Goal: Task Accomplishment & Management: Manage account settings

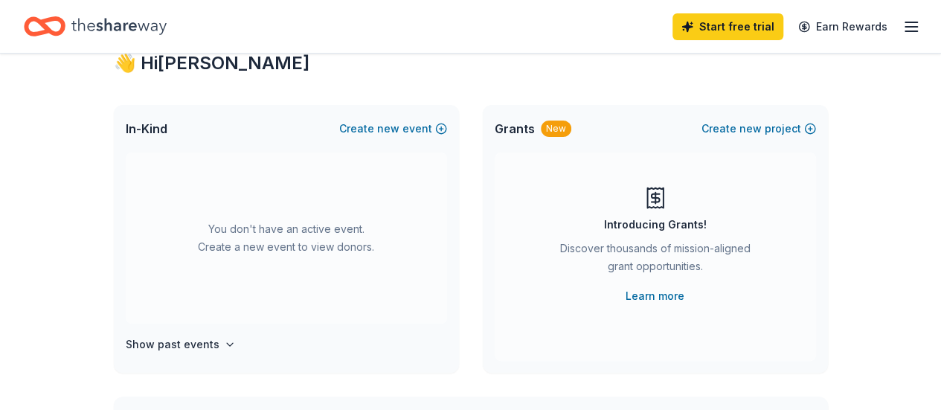
scroll to position [47, 0]
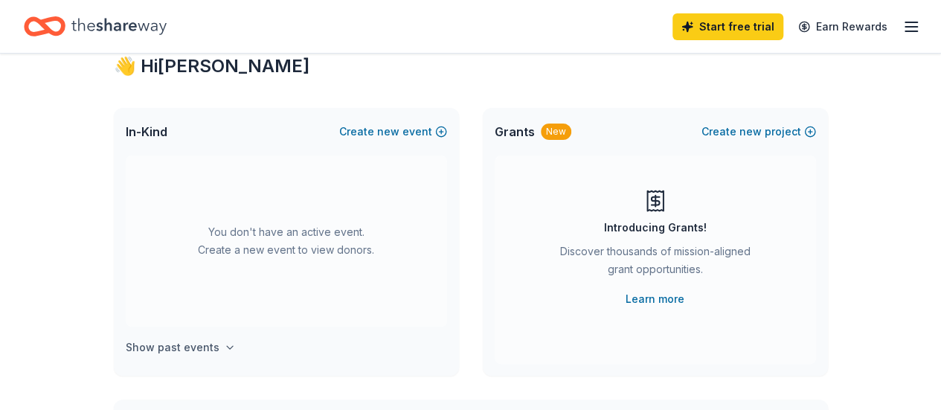
click at [225, 345] on icon "button" at bounding box center [230, 348] width 12 height 12
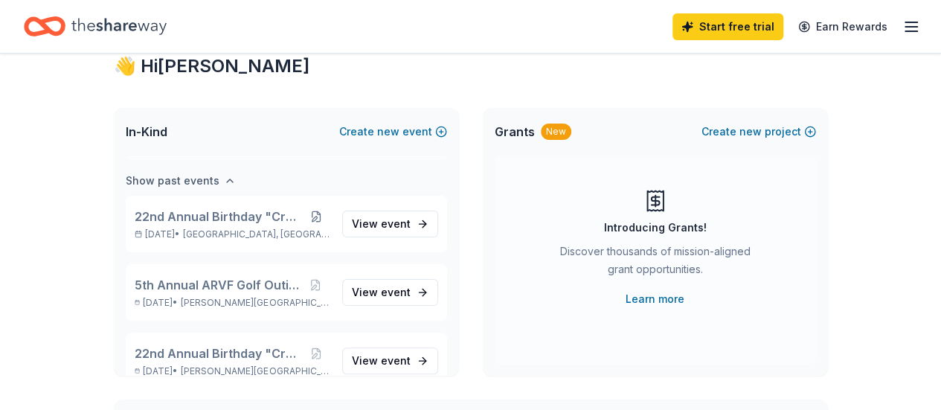
scroll to position [171, 0]
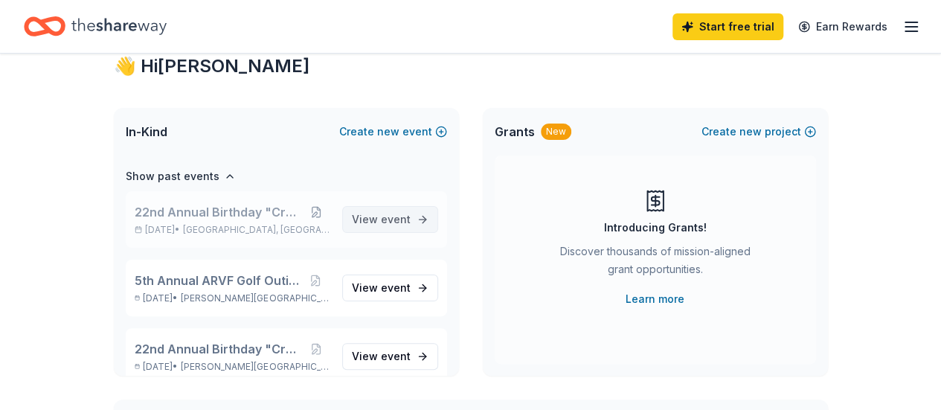
click at [406, 225] on link "View event" at bounding box center [390, 219] width 96 height 27
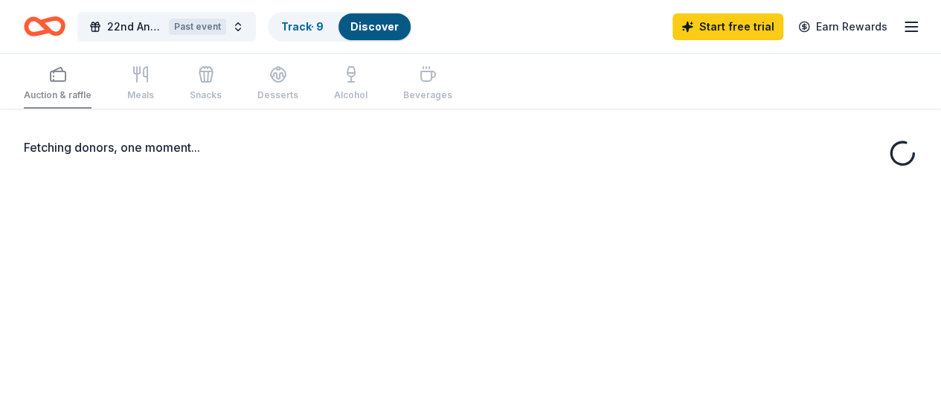
click at [406, 217] on div "Fetching donors, one moment..." at bounding box center [470, 314] width 941 height 410
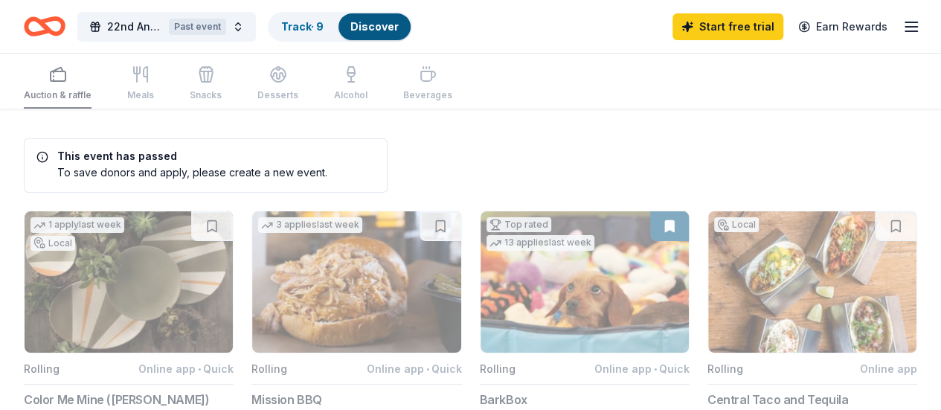
click at [903, 25] on icon "button" at bounding box center [912, 27] width 18 height 18
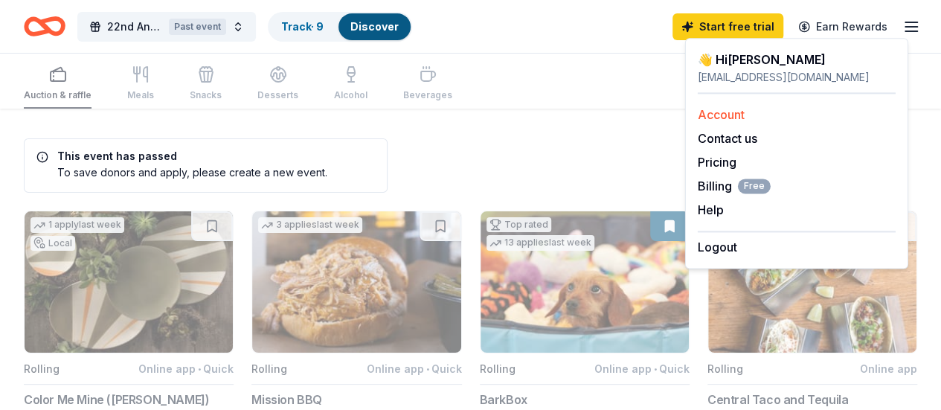
click at [764, 110] on div "Account" at bounding box center [797, 115] width 198 height 18
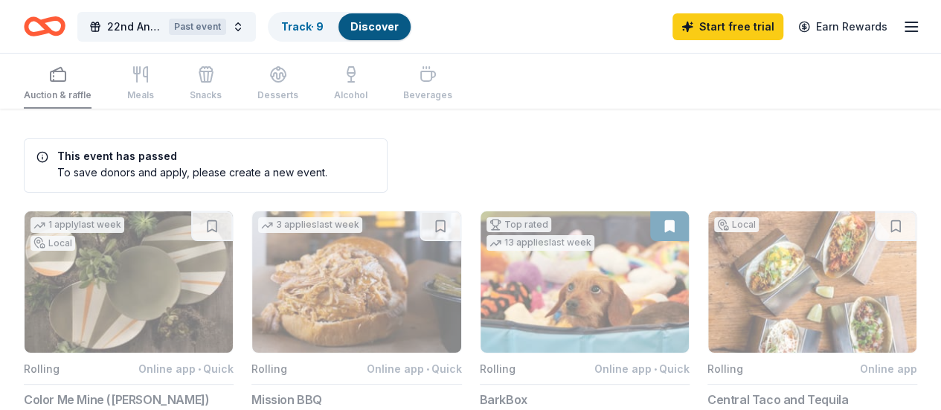
click at [903, 25] on icon "button" at bounding box center [912, 27] width 18 height 18
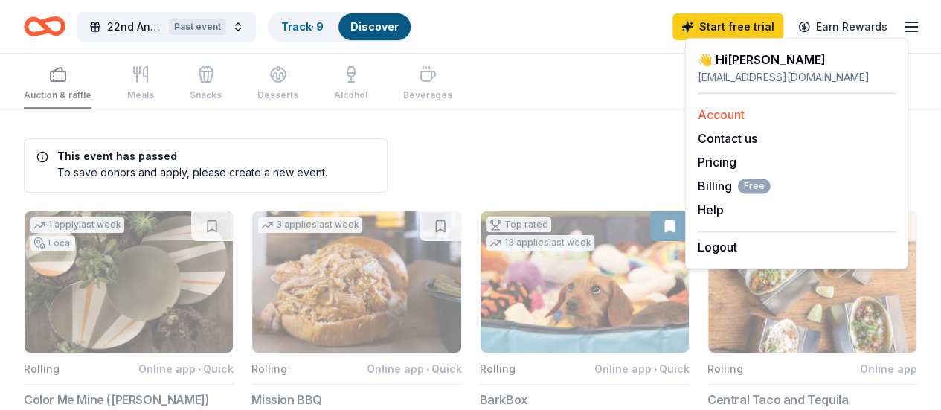
click at [722, 115] on link "Account" at bounding box center [721, 114] width 47 height 15
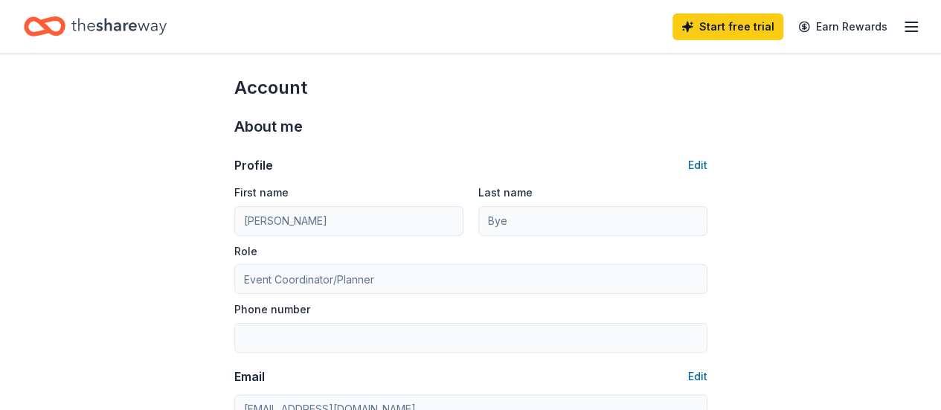
scroll to position [1, 0]
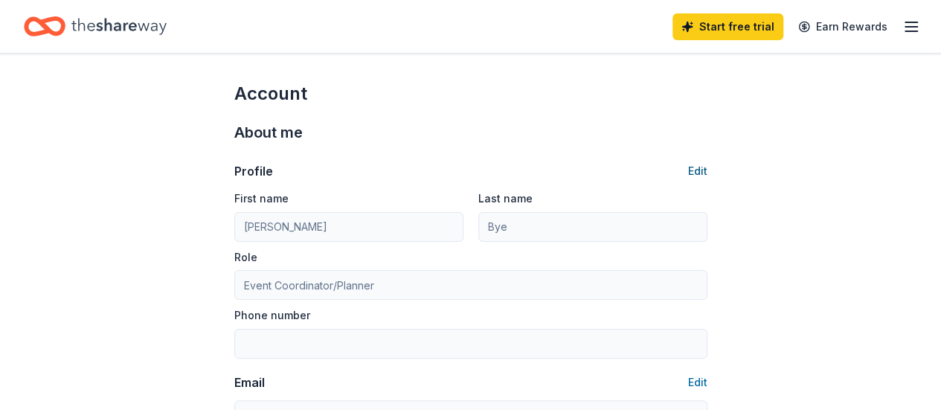
click at [698, 170] on button "Edit" at bounding box center [697, 171] width 19 height 18
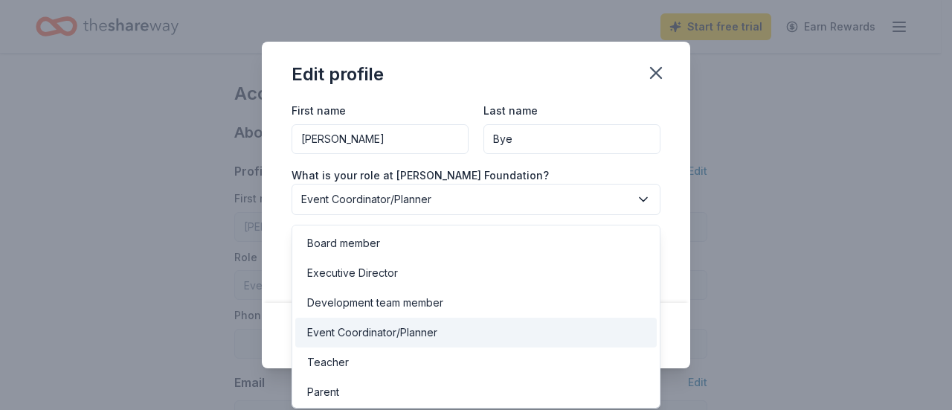
click at [498, 208] on button "Event Coordinator/Planner" at bounding box center [476, 199] width 369 height 31
click at [663, 170] on div "First name Maria Last name Bye What is your role at Alicia Rose Victorious Foun…" at bounding box center [476, 202] width 429 height 202
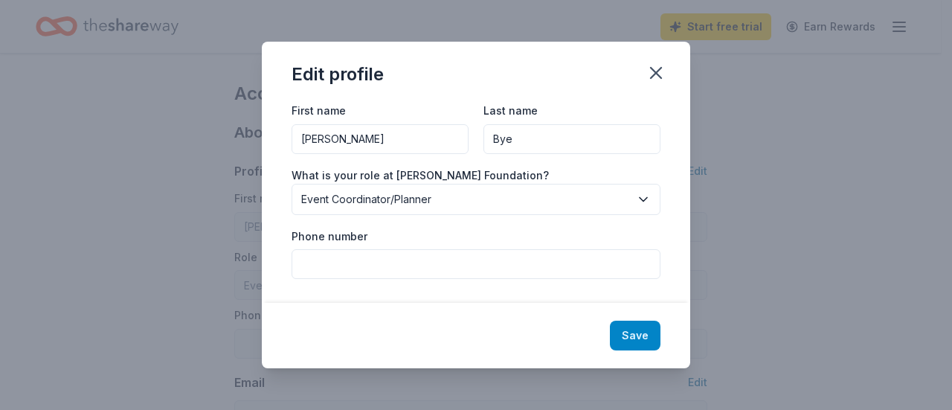
click at [638, 341] on button "Save" at bounding box center [635, 336] width 51 height 30
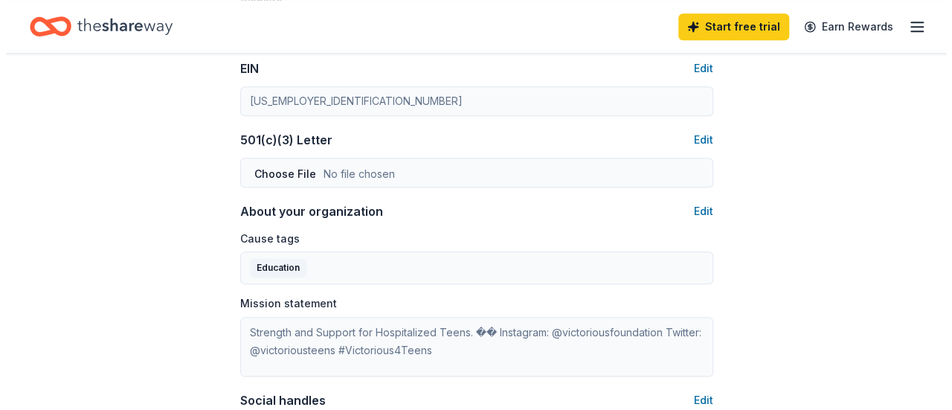
scroll to position [743, 0]
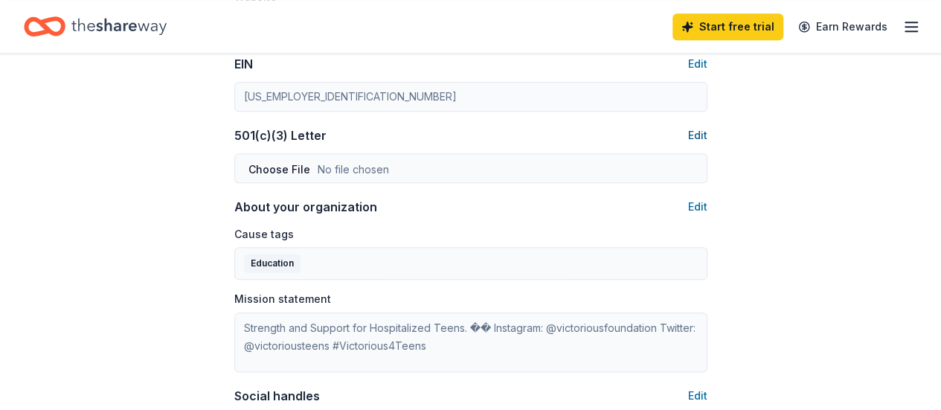
click at [696, 130] on button "Edit" at bounding box center [697, 135] width 19 height 18
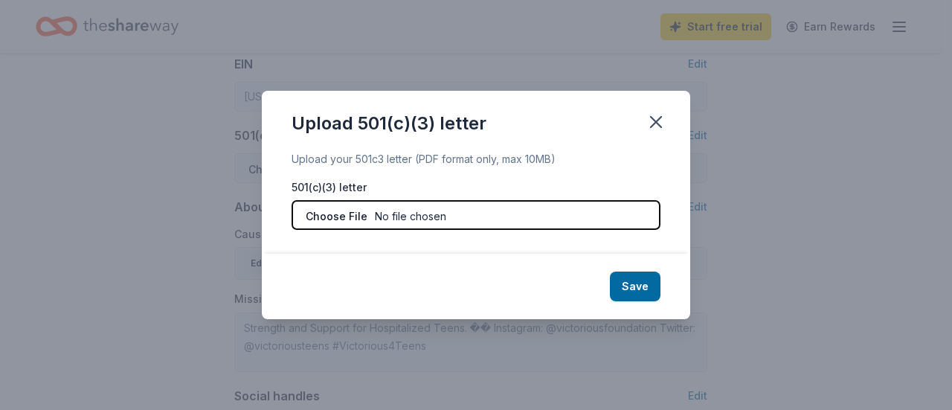
click at [563, 217] on input "file" at bounding box center [476, 215] width 369 height 30
type input "C:\fakepath\501(c)3 - Determination letter.pdf"
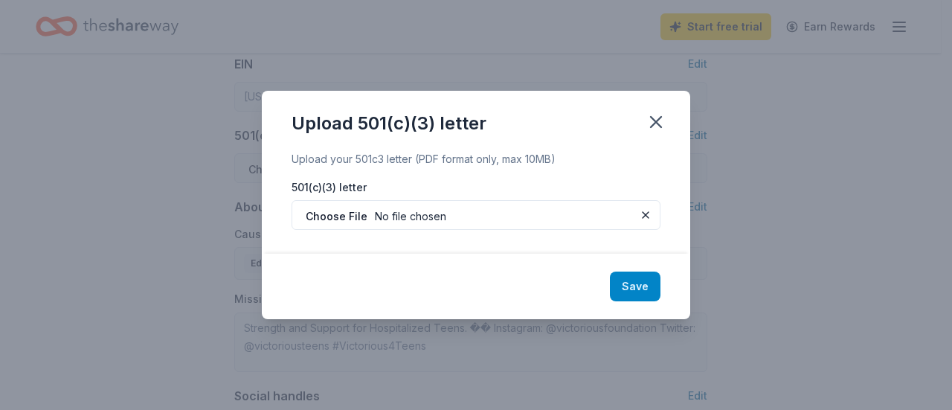
click at [639, 290] on button "Save" at bounding box center [635, 287] width 51 height 30
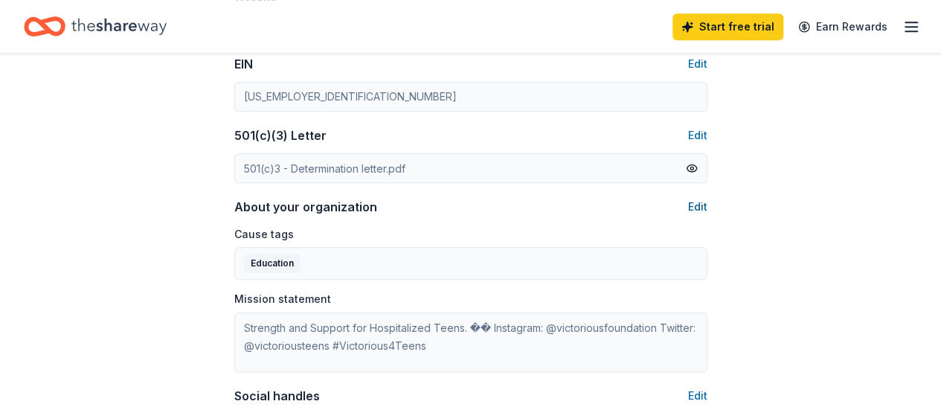
click at [693, 208] on button "Edit" at bounding box center [697, 207] width 19 height 18
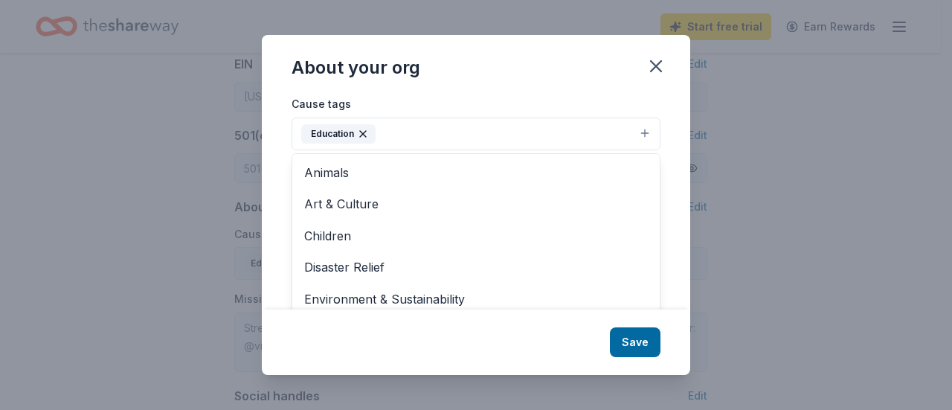
click at [423, 141] on button "Education" at bounding box center [476, 134] width 369 height 33
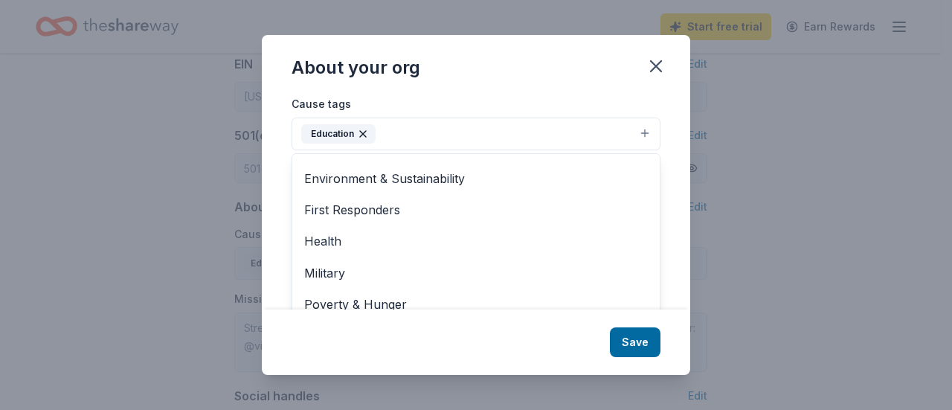
scroll to position [131, 0]
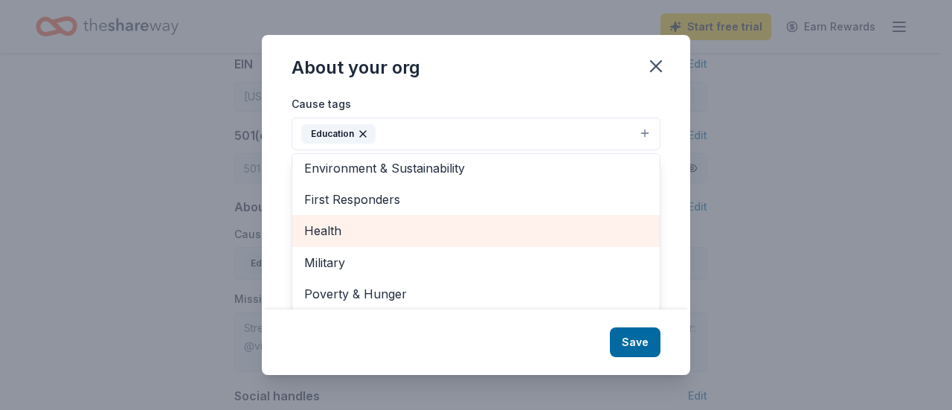
click at [481, 225] on span "Health" at bounding box center [476, 230] width 344 height 19
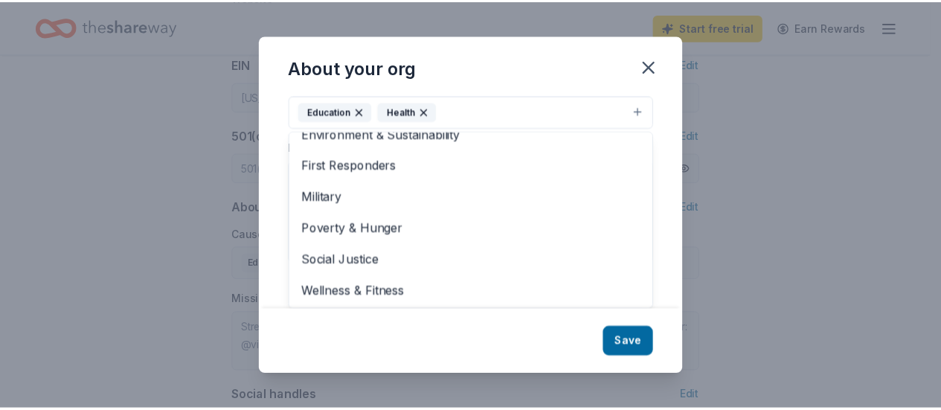
scroll to position [0, 0]
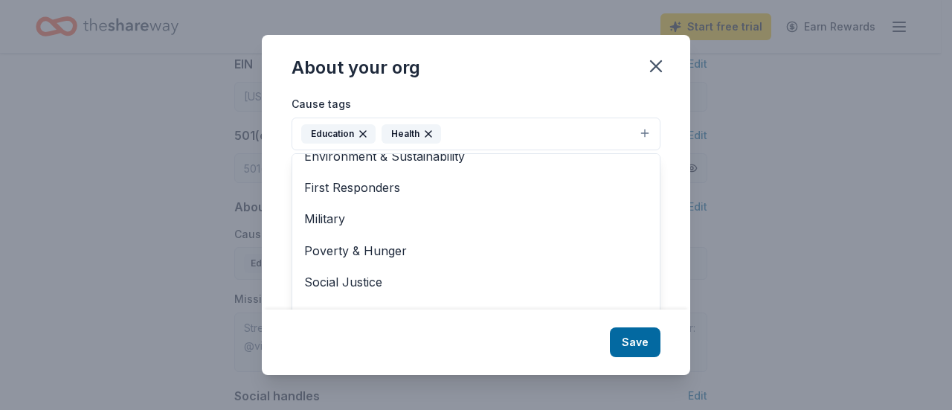
click at [363, 132] on icon "button" at bounding box center [363, 134] width 12 height 12
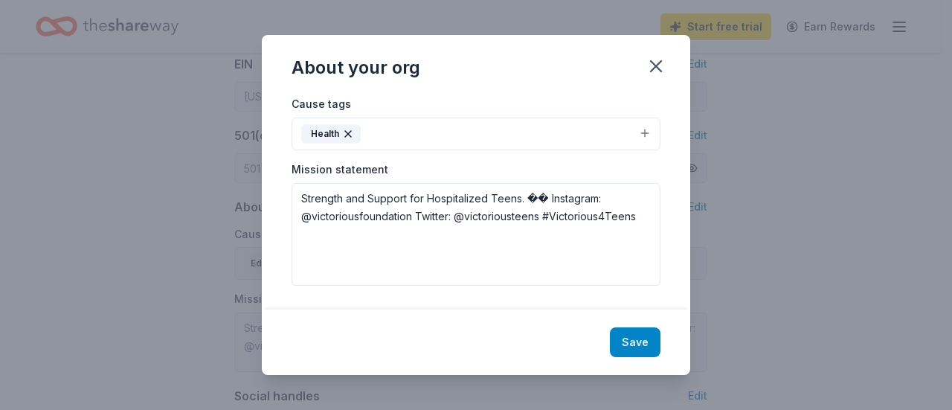
click at [639, 342] on button "Save" at bounding box center [635, 342] width 51 height 30
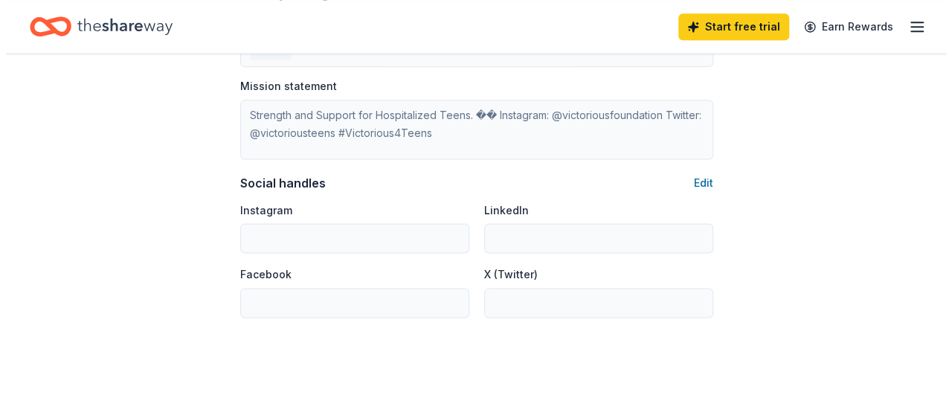
scroll to position [948, 0]
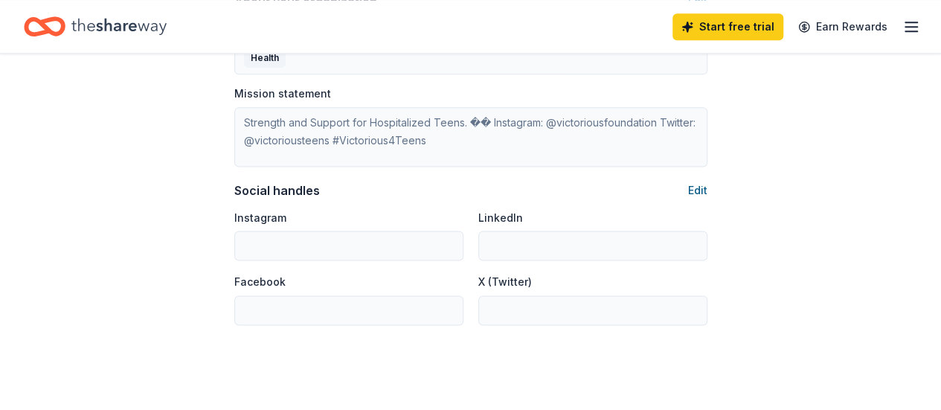
click at [700, 187] on button "Edit" at bounding box center [697, 191] width 19 height 18
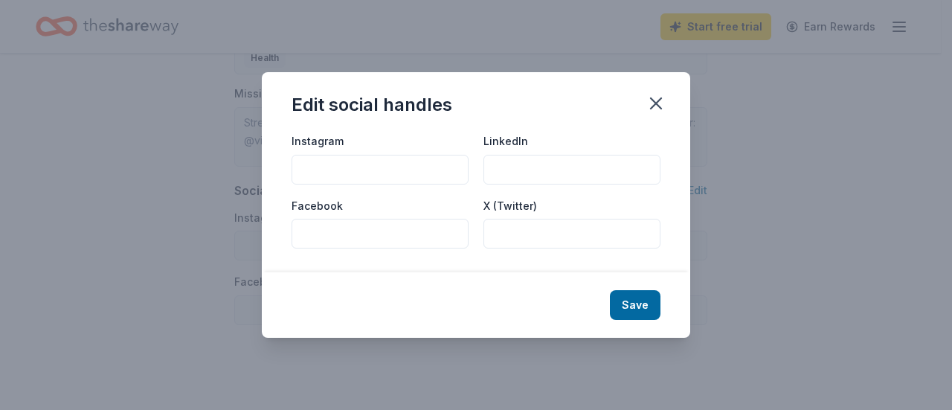
click at [339, 164] on input "Instagram" at bounding box center [380, 170] width 177 height 30
type input "@victoriousfoundation"
click at [637, 312] on button "Save" at bounding box center [635, 305] width 51 height 30
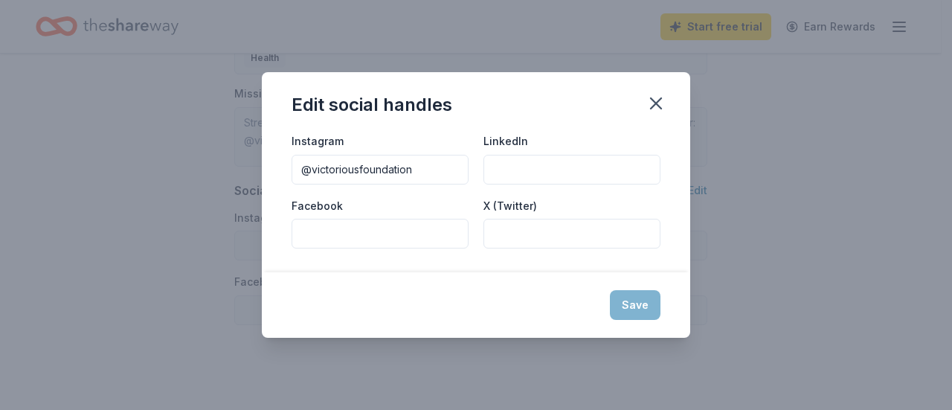
type input "@victoriousfoundation"
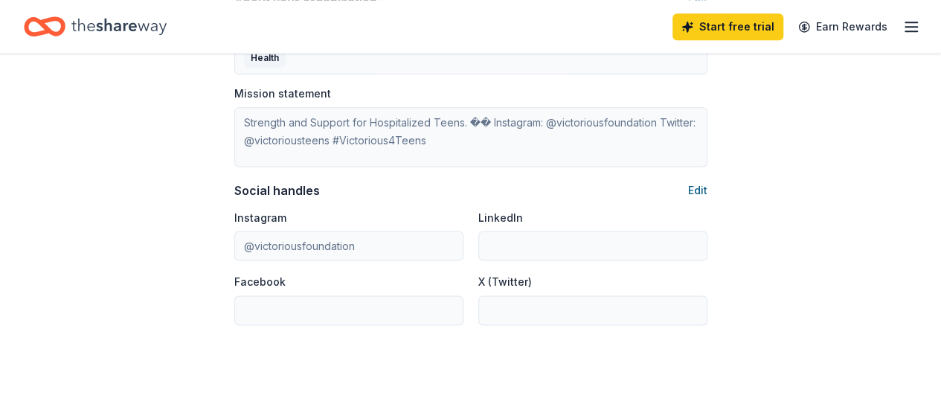
click at [693, 193] on button "Edit" at bounding box center [697, 191] width 19 height 18
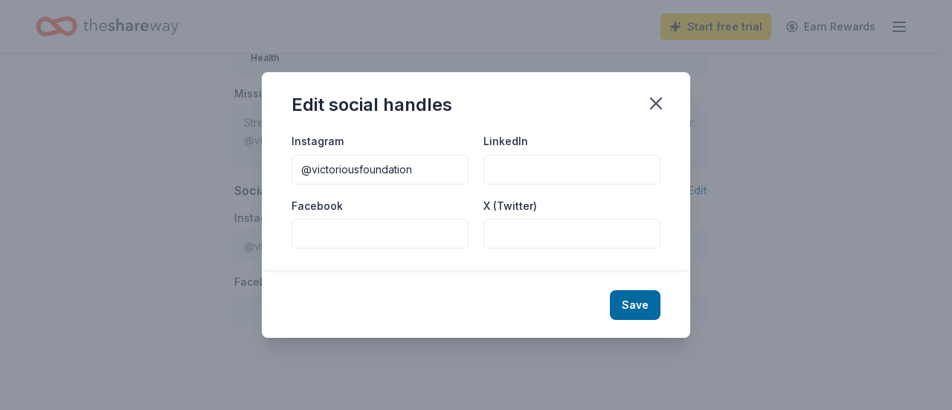
click at [382, 234] on input "Facebook" at bounding box center [380, 234] width 177 height 30
paste input "https://www.facebook.com/victoriousfoundation"
type input "https://www.facebook.com/victoriousfoundation"
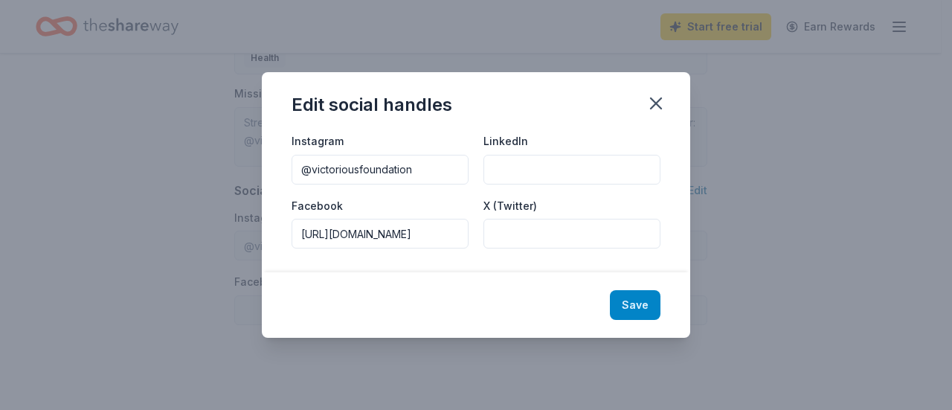
click at [643, 310] on button "Save" at bounding box center [635, 305] width 51 height 30
click at [638, 308] on div "Save" at bounding box center [476, 304] width 429 height 65
type input "https://www.facebook.com/victoriousfoundation"
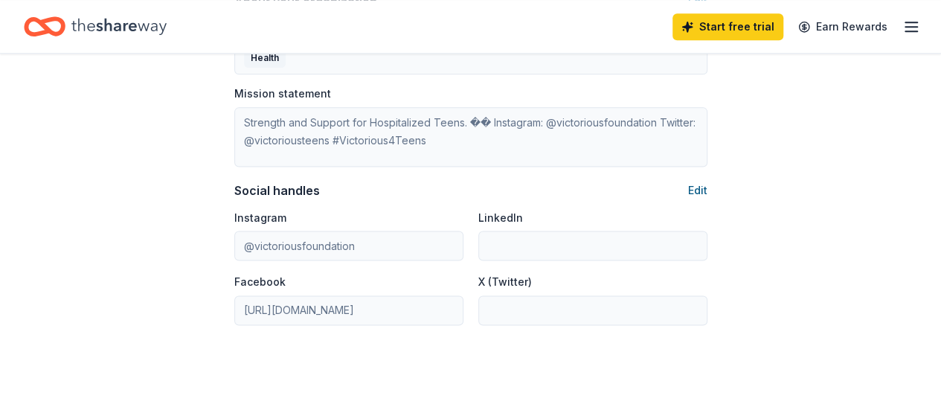
click at [698, 187] on button "Edit" at bounding box center [697, 191] width 19 height 18
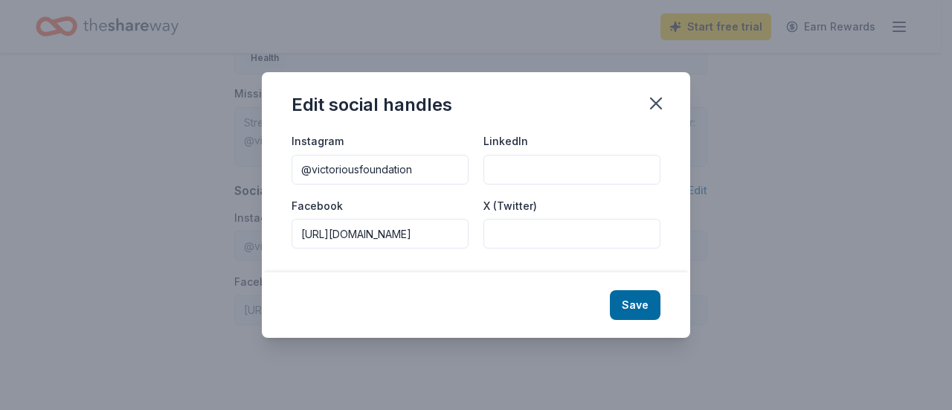
click at [555, 237] on input "X (Twitter)" at bounding box center [572, 234] width 177 height 30
paste input "https://x.com/victoriousteens"
type input "https://x.com/victoriousteens"
click at [636, 304] on button "Save" at bounding box center [635, 305] width 51 height 30
type input "https://x.com/victoriousteens"
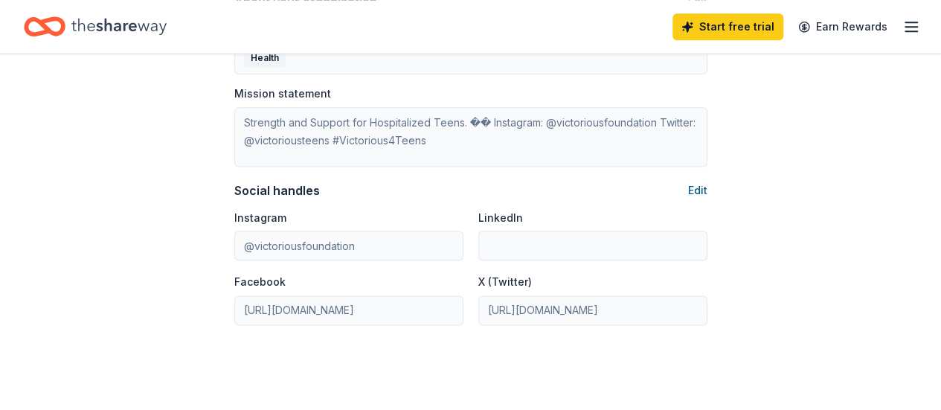
click at [698, 187] on button "Edit" at bounding box center [697, 191] width 19 height 18
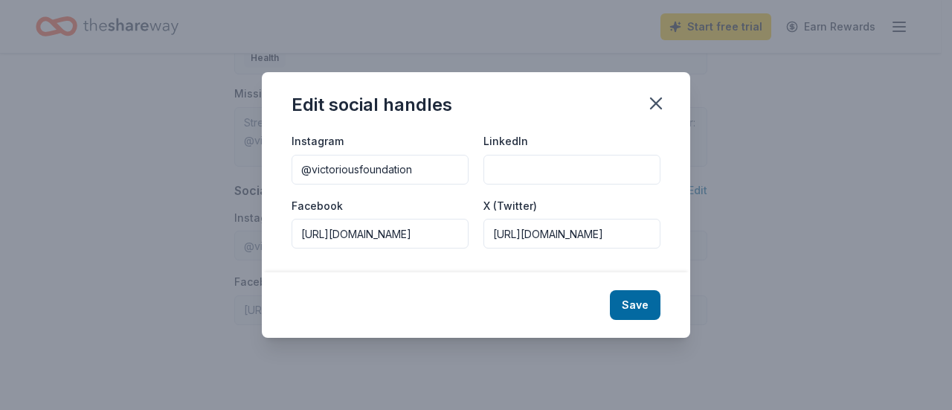
drag, startPoint x: 416, startPoint y: 169, endPoint x: 188, endPoint y: 182, distance: 228.1
click at [188, 182] on div "Edit social handles Instagram @victoriousfoundation LinkedIn Facebook https://w…" at bounding box center [476, 205] width 952 height 410
paste input "https://www.instagram.com/victoriousfoundation/"
type input "https://www.instagram.com/victoriousfoundation/"
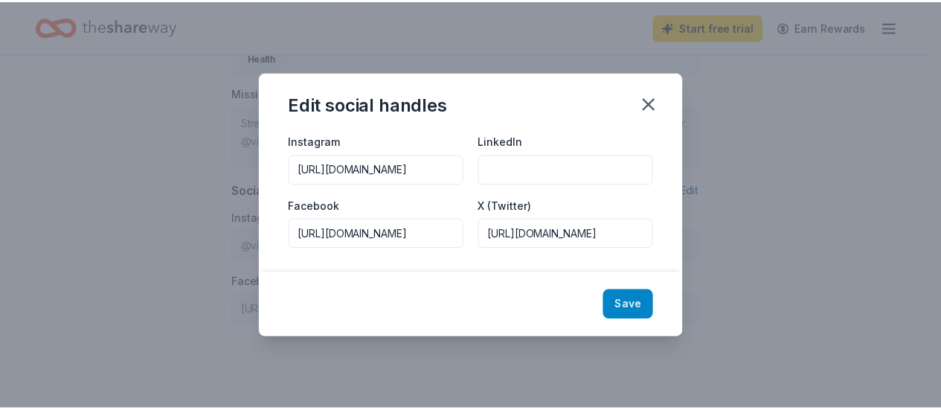
scroll to position [0, 0]
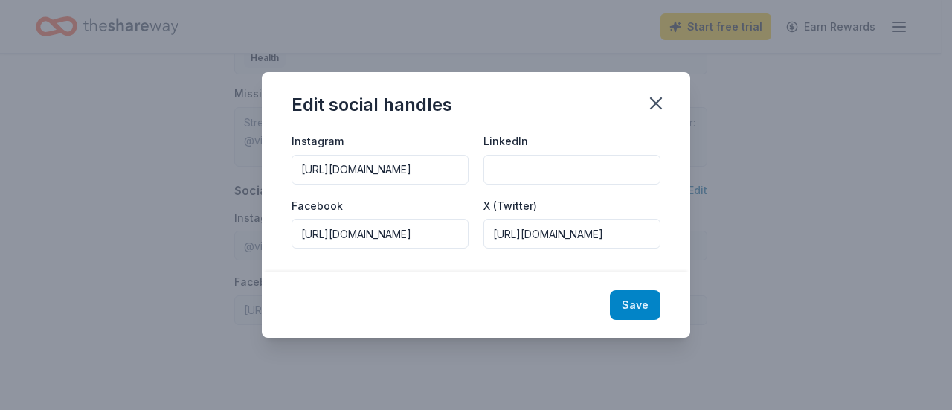
click at [650, 306] on button "Save" at bounding box center [635, 305] width 51 height 30
click at [659, 97] on icon "button" at bounding box center [656, 103] width 21 height 21
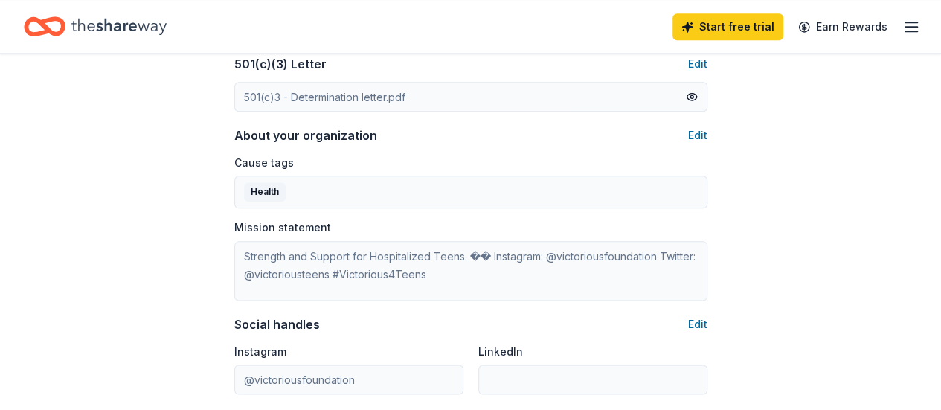
scroll to position [813, 0]
click at [695, 133] on button "Edit" at bounding box center [697, 137] width 19 height 18
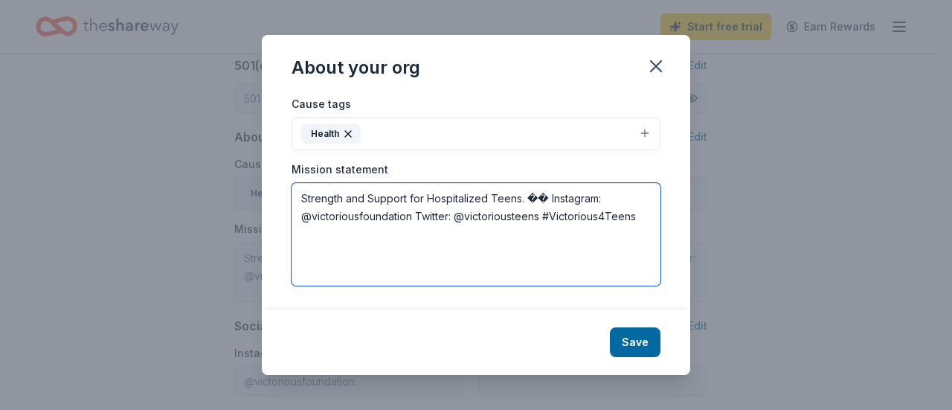
click at [647, 217] on textarea "Strength and Support for Hospitalized Teens. �� Instagram: @victoriousfoundatio…" at bounding box center [476, 234] width 369 height 103
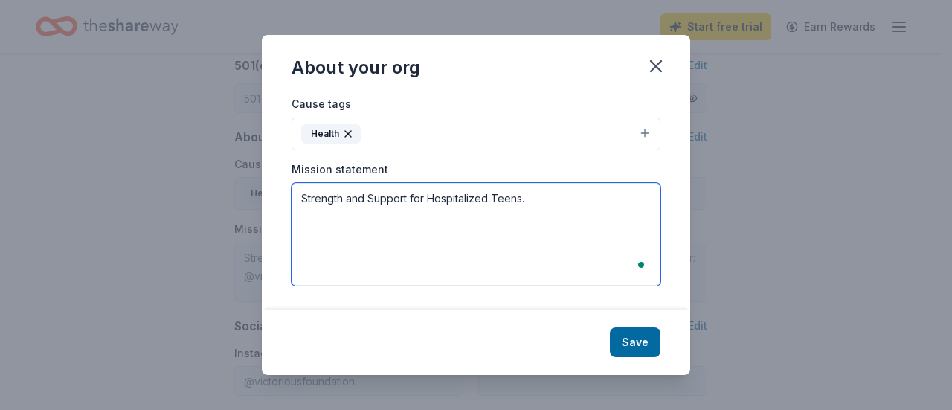
type textarea "Strength and Support for Hospitalized Teens."
type input "https://www.instagram.com/victoriousfoundation/"
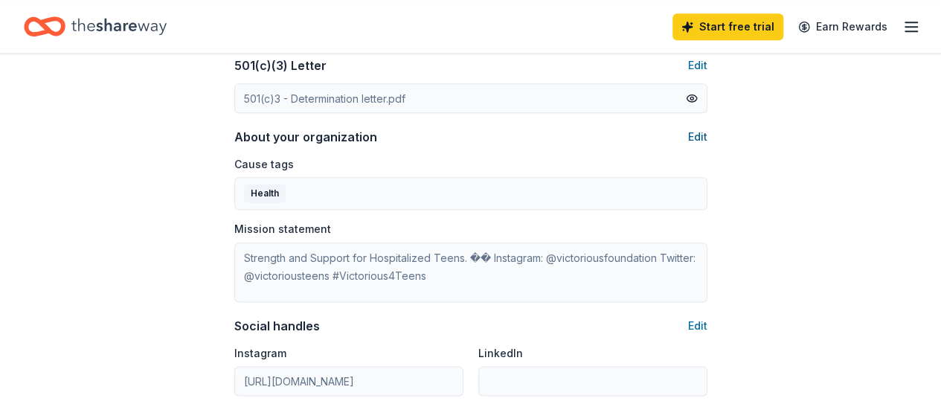
click at [696, 132] on button "Edit" at bounding box center [697, 137] width 19 height 18
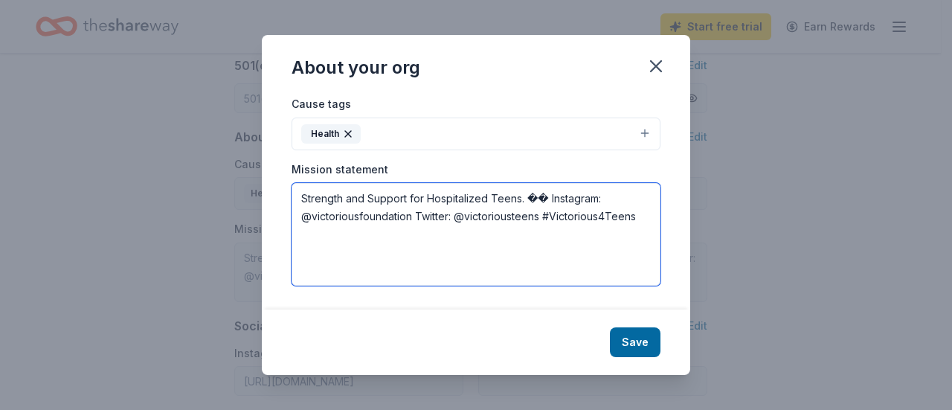
click at [303, 200] on textarea "Strength and Support for Hospitalized Teens. �� Instagram: @victoriousfoundatio…" at bounding box center [476, 234] width 369 height 103
paste textarea "Our national non-profit organization provides programs, resources, and support …"
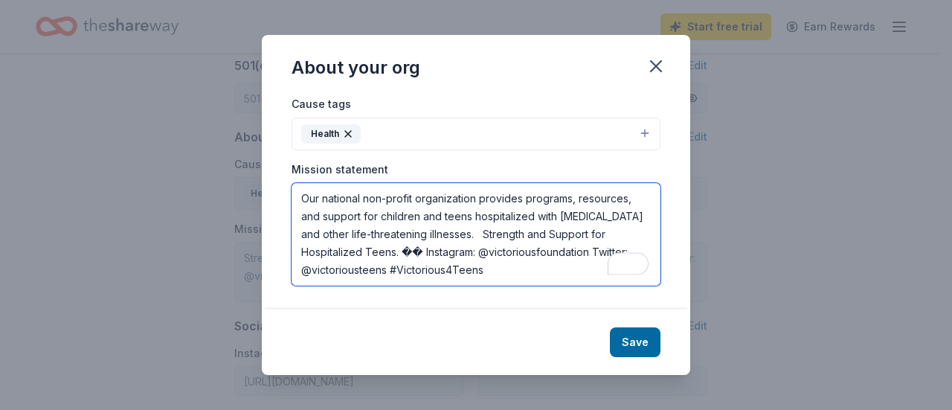
click at [521, 203] on textarea "Our national non-profit organization provides programs, resources, and support …" at bounding box center [476, 234] width 369 height 103
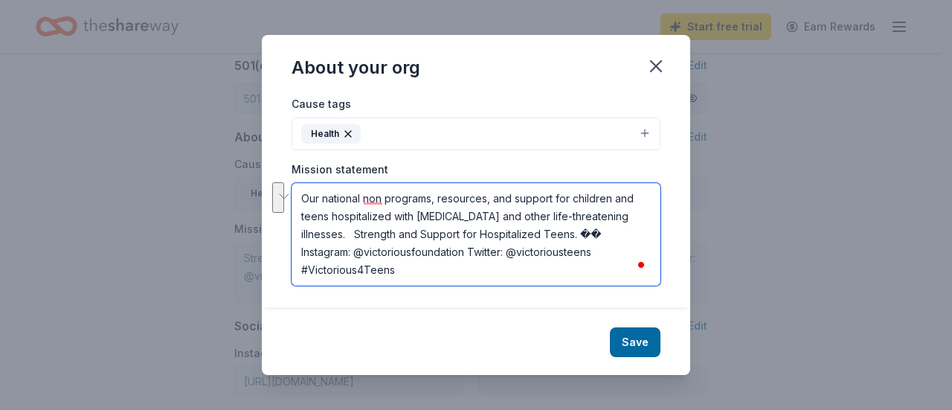
drag, startPoint x: 628, startPoint y: 218, endPoint x: 304, endPoint y: 194, distance: 325.3
click at [304, 194] on textarea "Our national non programs, resources, and support for children and teens hospit…" at bounding box center [476, 234] width 369 height 103
paste textarea "-profit organization provides programs, resources, and support for children and…"
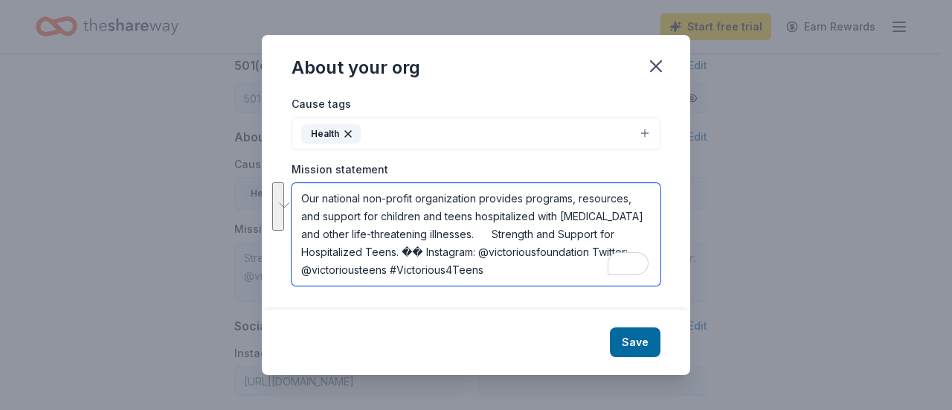
drag, startPoint x: 448, startPoint y: 226, endPoint x: 525, endPoint y: 273, distance: 90.5
click at [525, 273] on textarea "Our national non-profit organization provides programs, resources, and support …" at bounding box center [476, 234] width 369 height 103
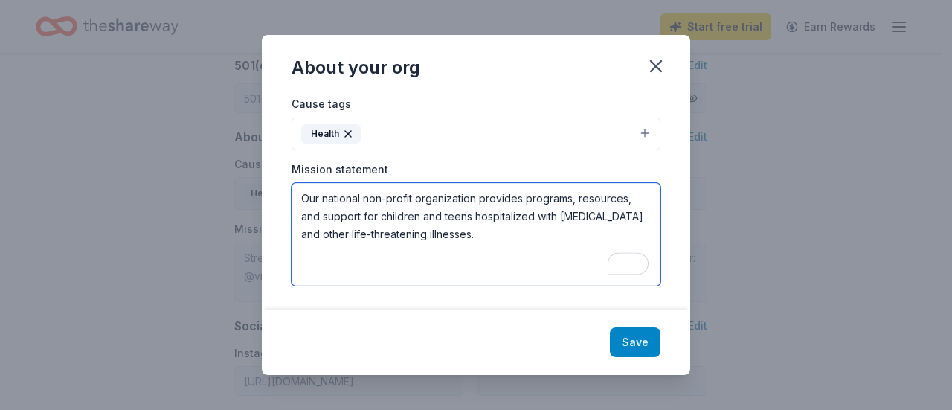
type textarea "Our national non-profit organization provides programs, resources, and support …"
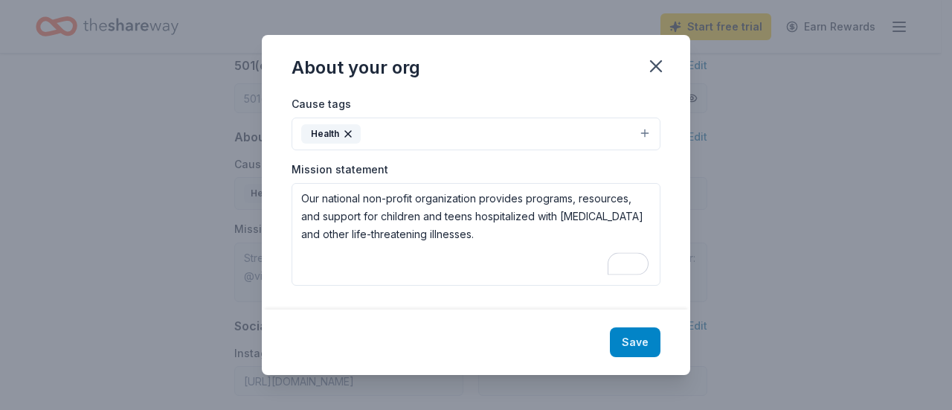
click at [635, 347] on button "Save" at bounding box center [635, 342] width 51 height 30
type textarea "Our national non-profit organization provides programs, resources, and support …"
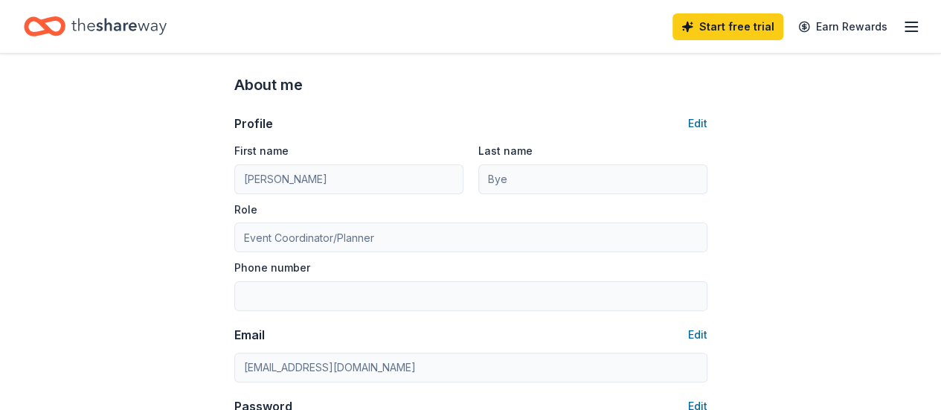
scroll to position [0, 0]
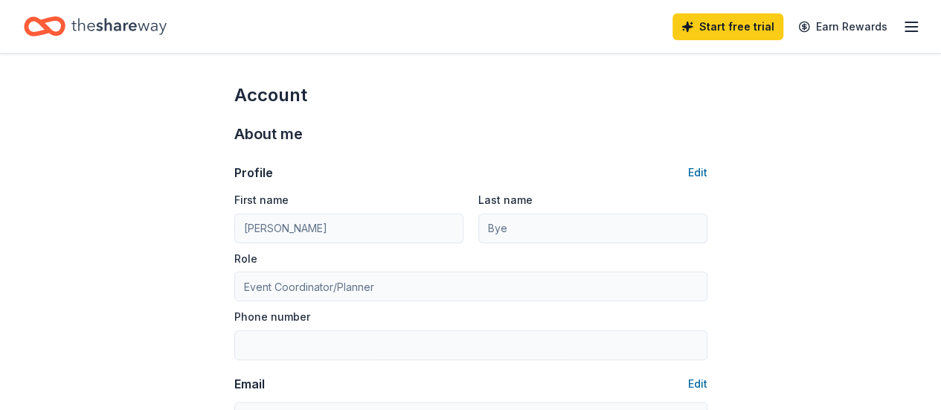
click at [903, 20] on icon "button" at bounding box center [912, 27] width 18 height 18
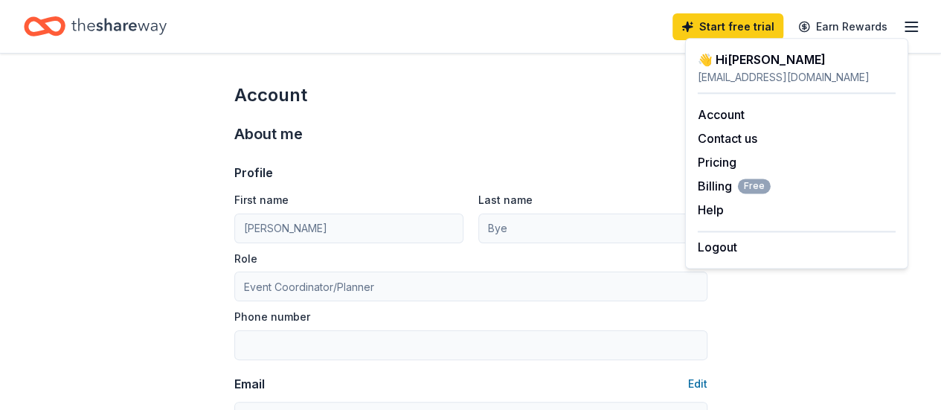
click at [728, 63] on div "👋 Hi Maria" at bounding box center [797, 60] width 198 height 18
click at [121, 27] on icon "Home" at bounding box center [118, 26] width 95 height 31
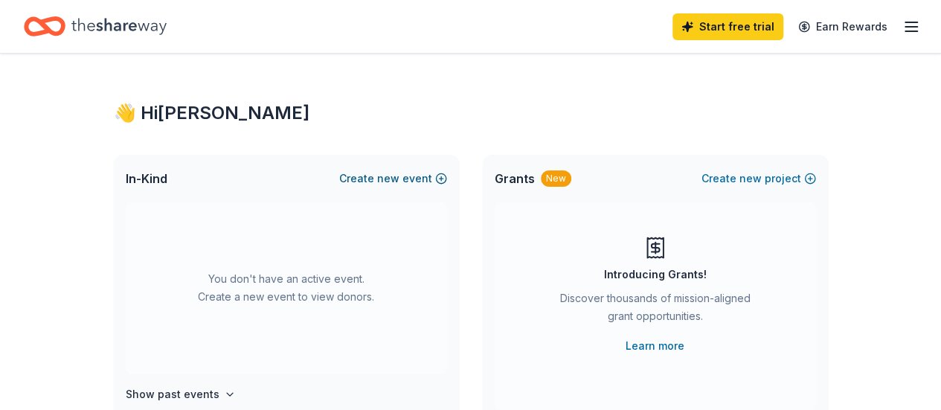
click at [433, 179] on button "Create new event" at bounding box center [393, 179] width 108 height 18
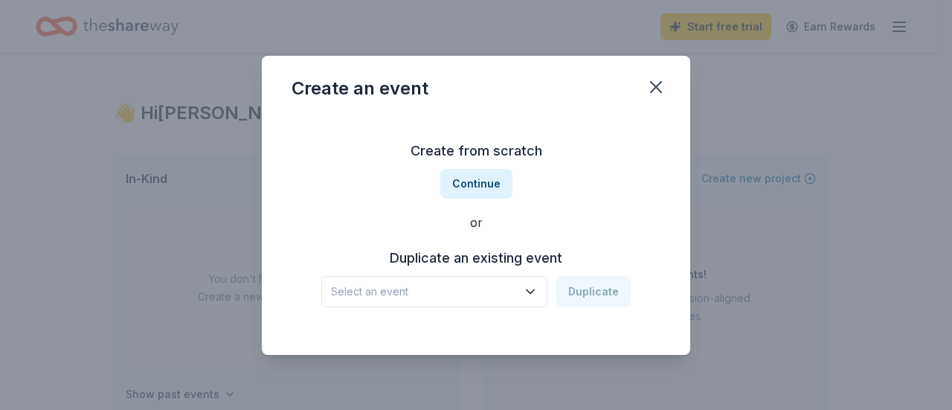
click at [533, 294] on icon "button" at bounding box center [530, 291] width 15 height 15
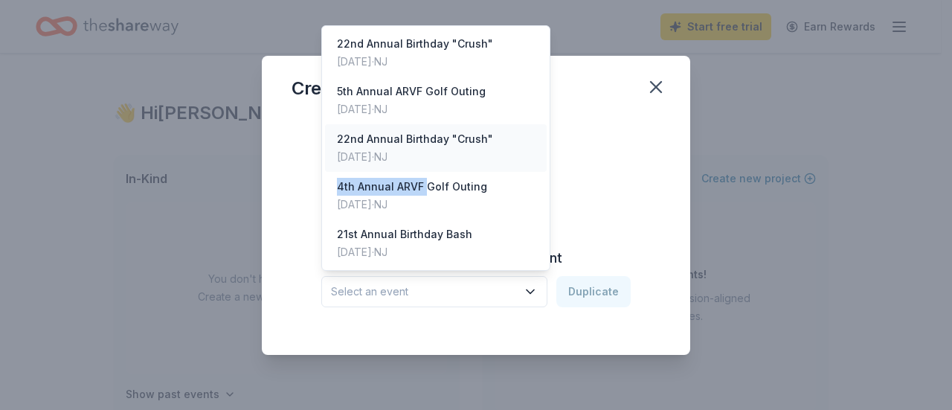
drag, startPoint x: 427, startPoint y: 186, endPoint x: 507, endPoint y: 154, distance: 85.8
click at [507, 154] on div "22nd Annual Birthday "Crush" Sep 26, 2025 · NJ 5th Annual ARVF Golf Outing Jun …" at bounding box center [435, 148] width 229 height 246
click at [461, 100] on div "Jun 09, 2025 · NJ" at bounding box center [411, 109] width 149 height 18
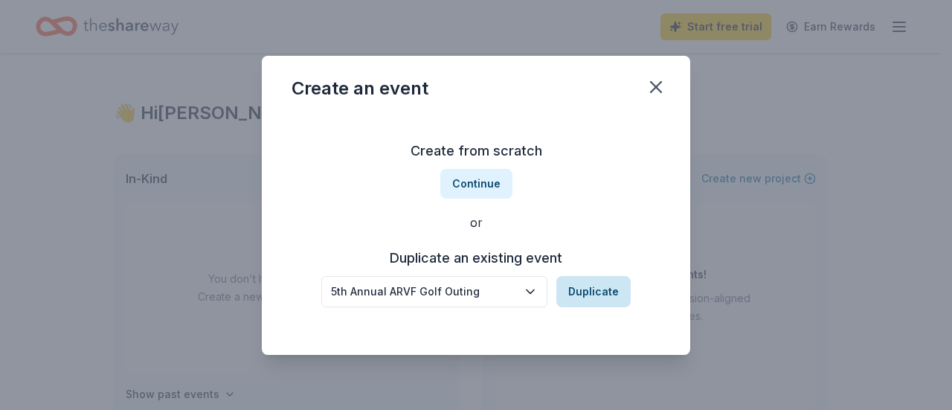
click at [612, 291] on button "Duplicate" at bounding box center [594, 291] width 74 height 31
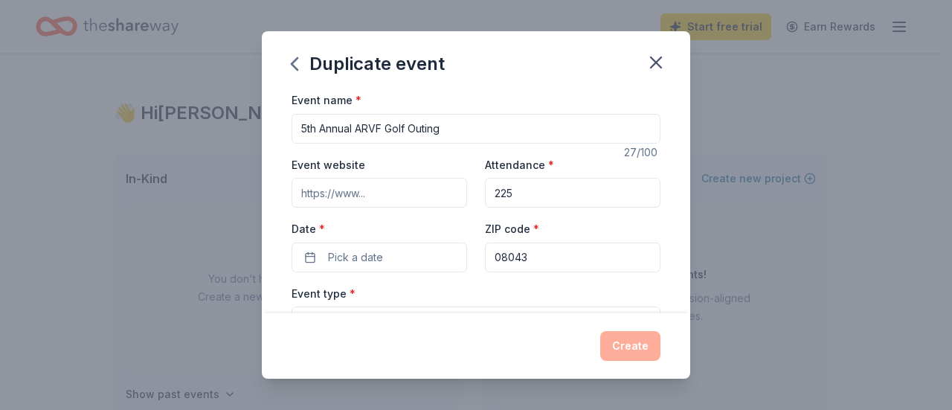
click at [317, 129] on input "5th Annual ARVF Golf Outing" at bounding box center [476, 129] width 369 height 30
drag, startPoint x: 318, startPoint y: 132, endPoint x: 284, endPoint y: 131, distance: 33.5
click at [284, 131] on div "Event name * 5th Annual ARVF Golf Outing 27 /100 Event website Attendance * 225…" at bounding box center [476, 202] width 429 height 222
type input "6th Annual ARVF Golf Outing"
click at [445, 214] on div "Event website Attendance * 225 Date * Pick a date ZIP code * 08043" at bounding box center [476, 214] width 369 height 117
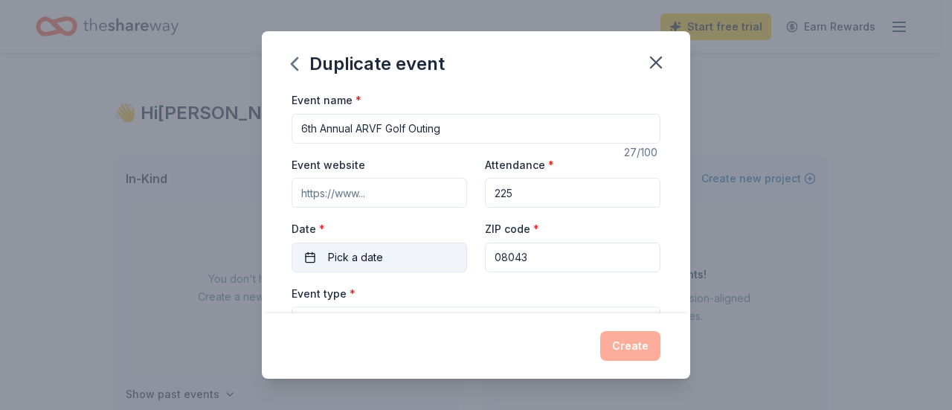
click at [405, 254] on button "Pick a date" at bounding box center [380, 258] width 176 height 30
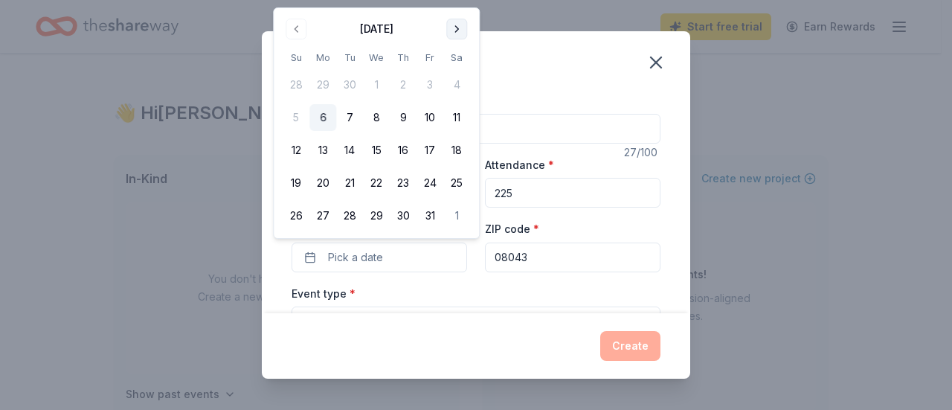
click at [448, 35] on button "Go to next month" at bounding box center [456, 29] width 21 height 21
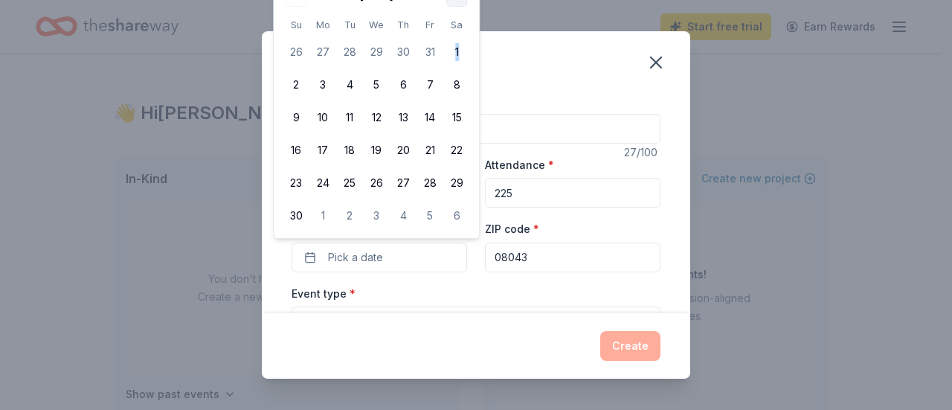
click at [448, 35] on tbody "26 27 28 29 30 31 1 2 3 4 5 6 7 8 9 10 11 12 13 14 15 16 17 18 19 20 21 22 23 2…" at bounding box center [377, 131] width 188 height 196
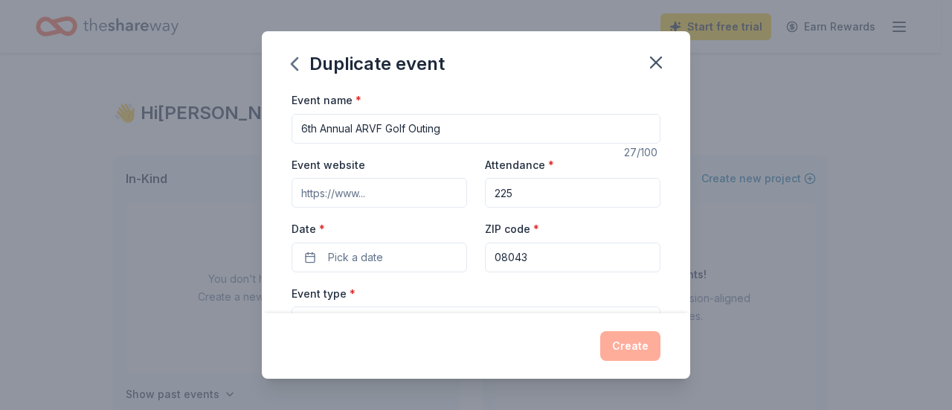
click at [366, 186] on input "Event website" at bounding box center [380, 193] width 176 height 30
click at [383, 257] on button "Pick a date" at bounding box center [380, 258] width 176 height 30
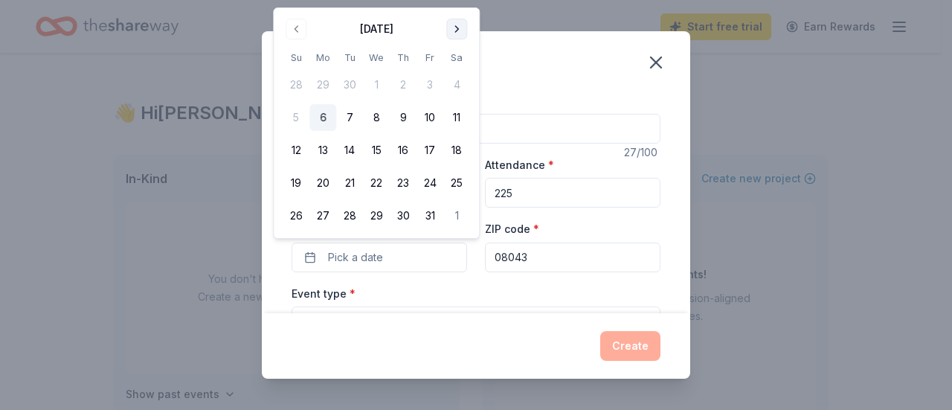
click at [458, 31] on button "Go to next month" at bounding box center [456, 29] width 21 height 21
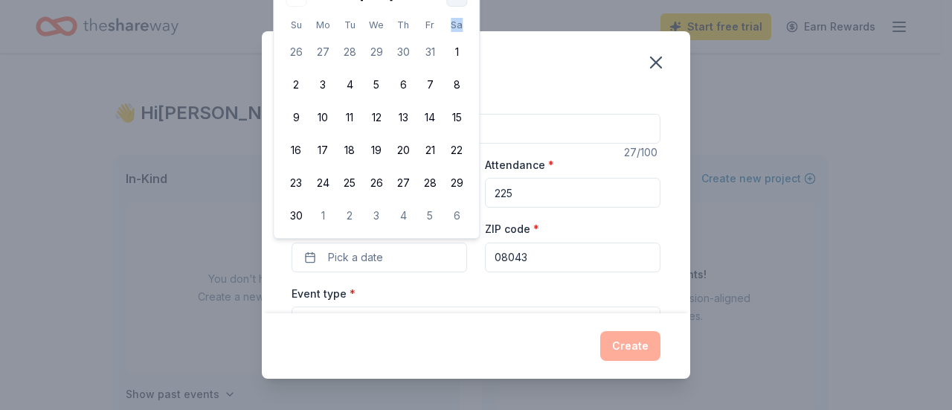
click at [458, 31] on th "Sa" at bounding box center [456, 25] width 27 height 16
click at [455, 206] on button "6" at bounding box center [456, 215] width 27 height 27
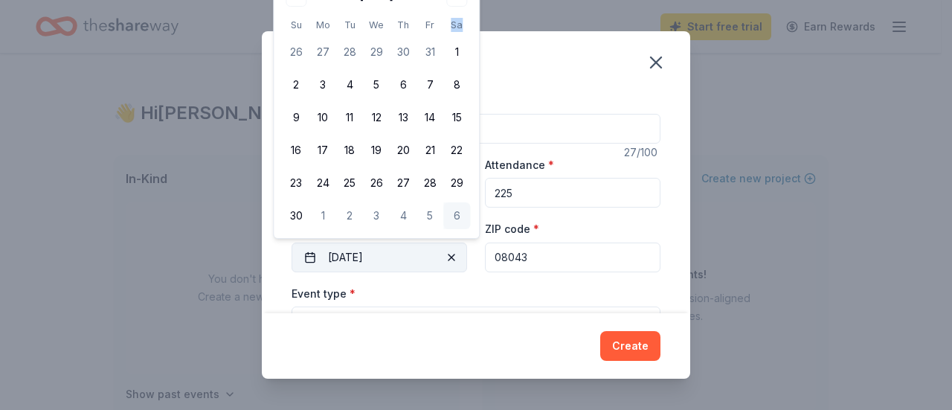
click at [417, 261] on button "12/06/2025" at bounding box center [380, 258] width 176 height 30
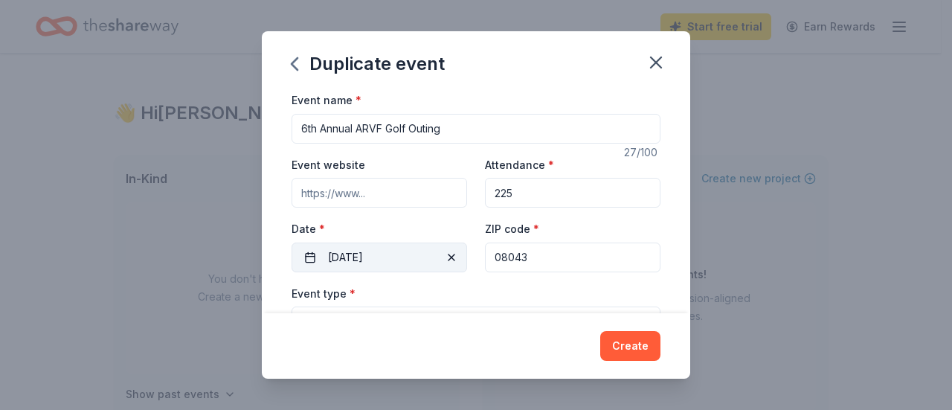
click at [417, 261] on button "12/06/2025" at bounding box center [380, 258] width 176 height 30
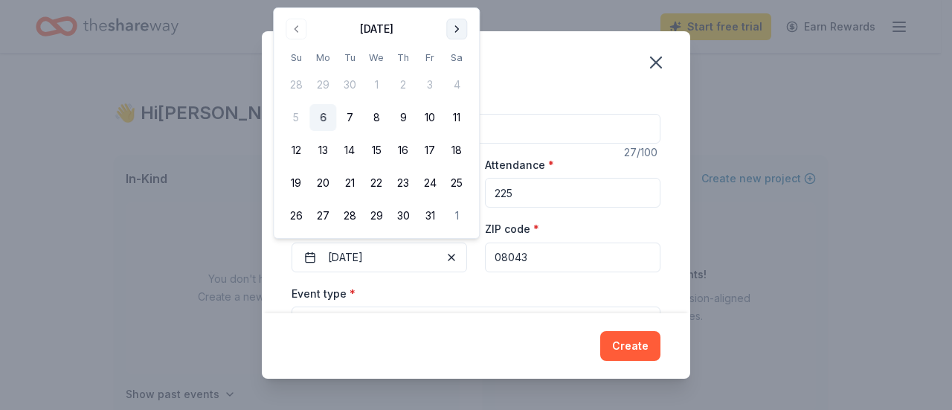
click at [461, 32] on button "Go to next month" at bounding box center [456, 29] width 21 height 21
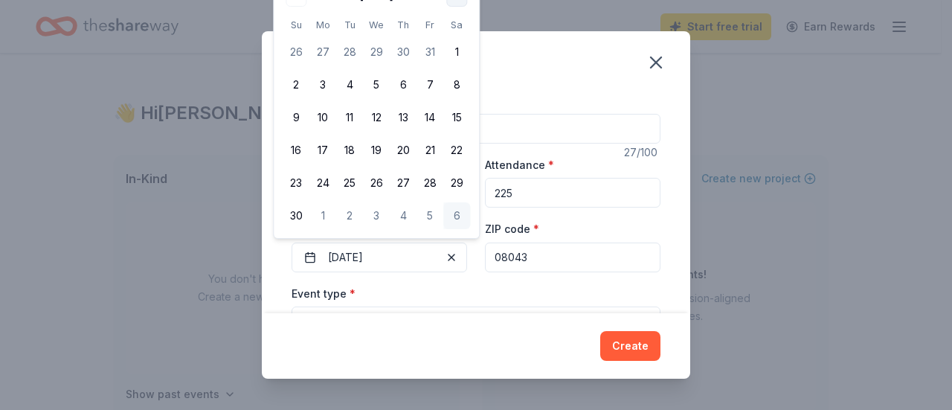
click at [461, 32] on th "Sa" at bounding box center [456, 25] width 27 height 16
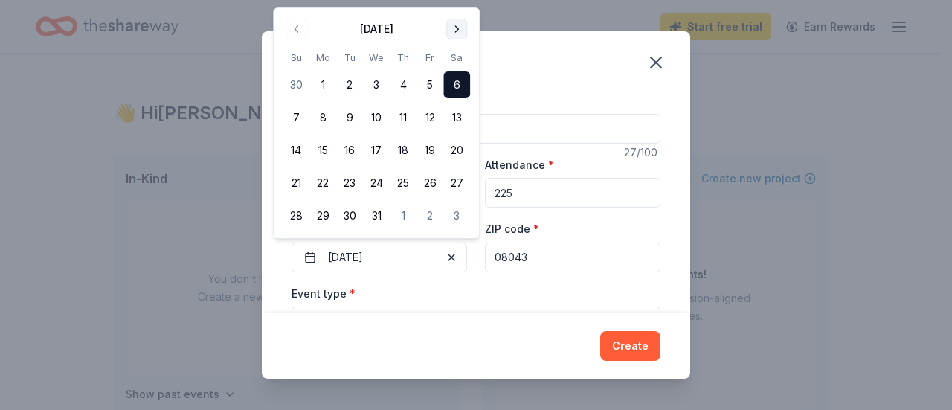
click at [457, 24] on button "Go to next month" at bounding box center [456, 29] width 21 height 21
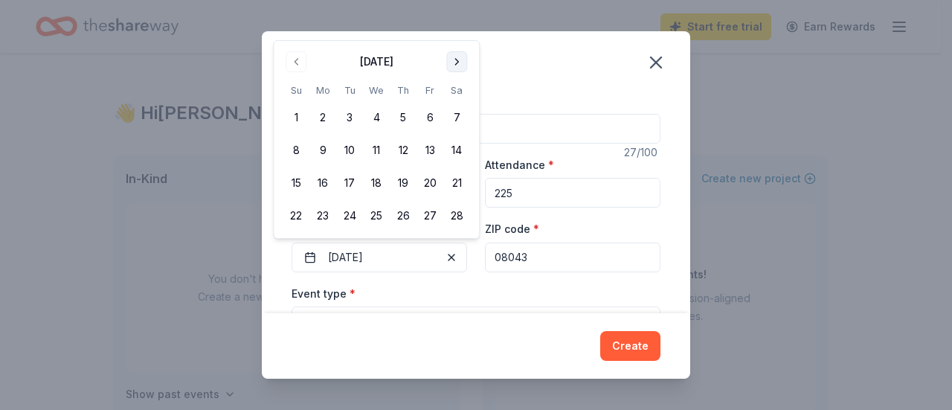
click at [457, 24] on div "Duplicate event Event name * 6th Annual ARVF Golf Outing 27 /100 Event website …" at bounding box center [476, 205] width 952 height 410
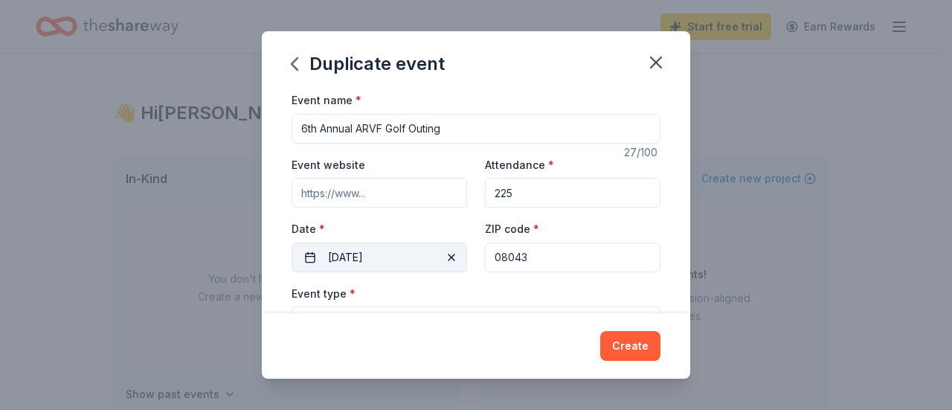
click at [414, 252] on button "12/06/2025" at bounding box center [380, 258] width 176 height 30
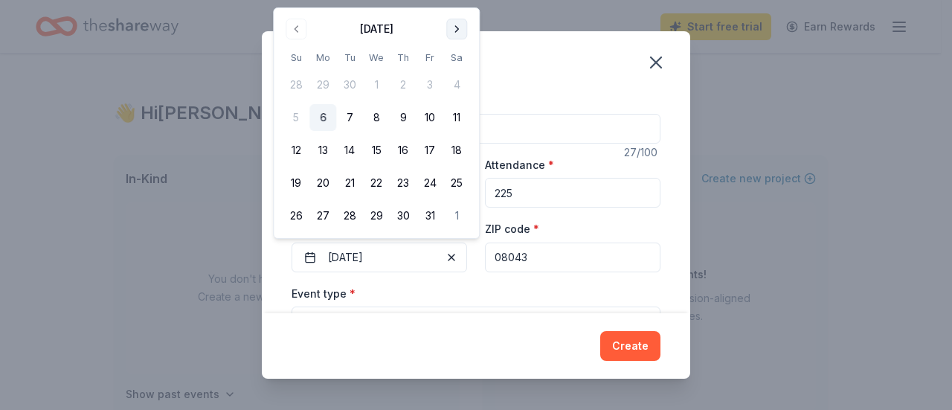
click at [458, 34] on button "Go to next month" at bounding box center [456, 29] width 21 height 21
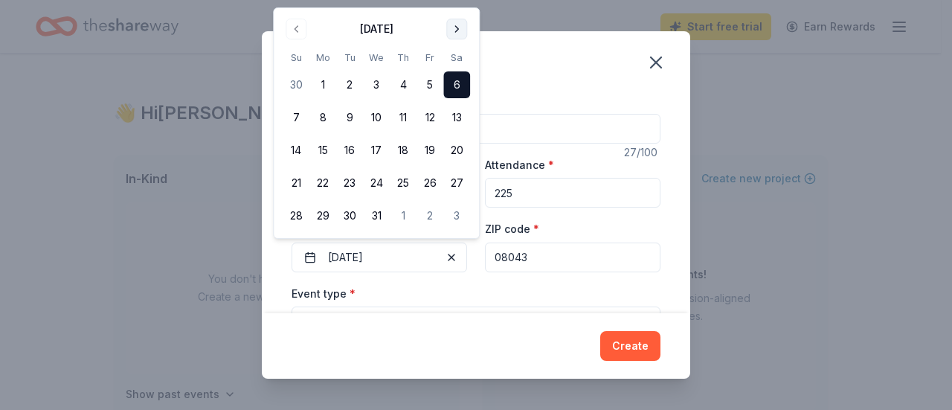
click at [458, 26] on button "Go to next month" at bounding box center [456, 29] width 21 height 21
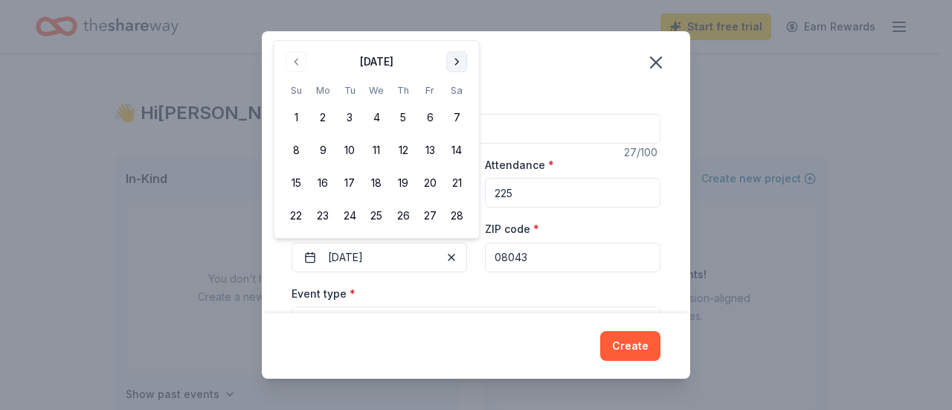
click at [457, 60] on button "Go to next month" at bounding box center [456, 61] width 21 height 21
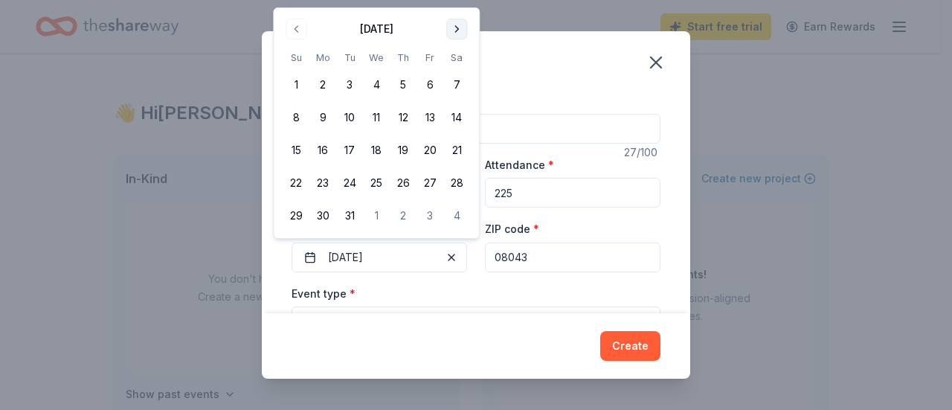
click at [452, 31] on button "Go to next month" at bounding box center [456, 29] width 21 height 21
click at [457, 33] on button "Go to next month" at bounding box center [456, 29] width 21 height 21
click at [321, 112] on button "8" at bounding box center [323, 117] width 27 height 27
click at [466, 302] on div "Event type * Fundraiser" at bounding box center [476, 312] width 369 height 56
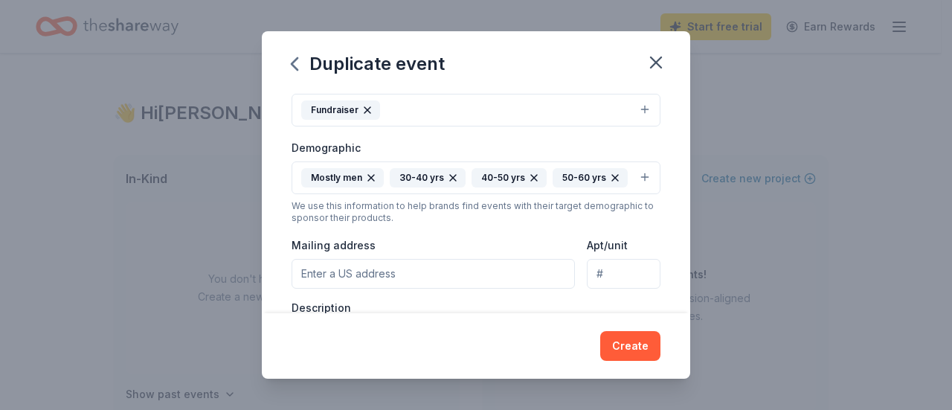
scroll to position [160, 0]
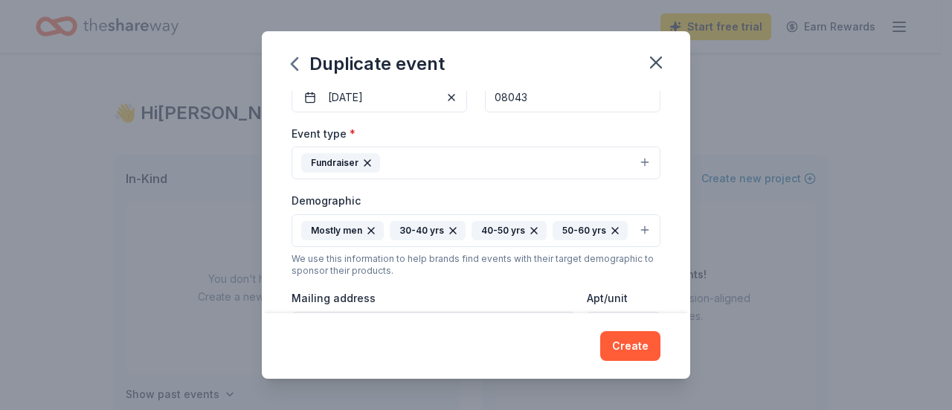
click at [613, 158] on button "Fundraiser" at bounding box center [476, 163] width 369 height 33
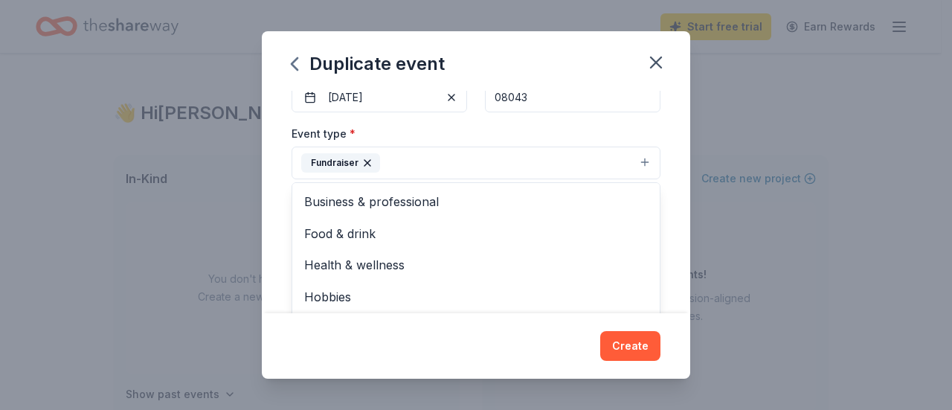
click at [646, 150] on button "Fundraiser" at bounding box center [476, 163] width 369 height 33
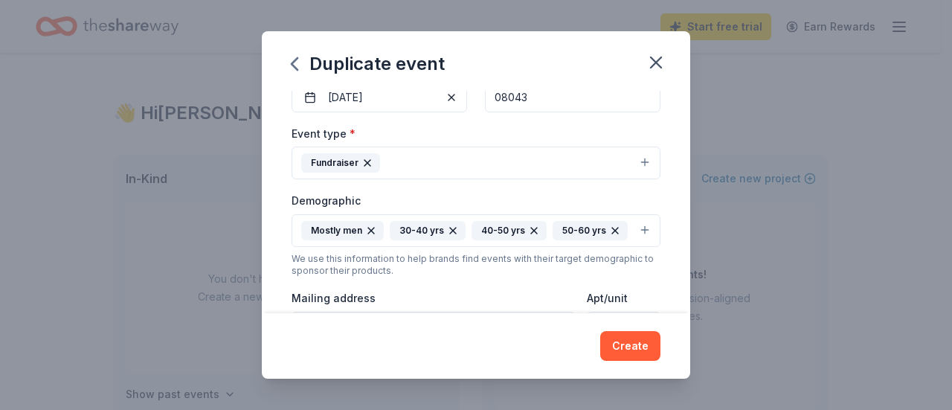
click at [579, 159] on button "Fundraiser" at bounding box center [476, 163] width 369 height 33
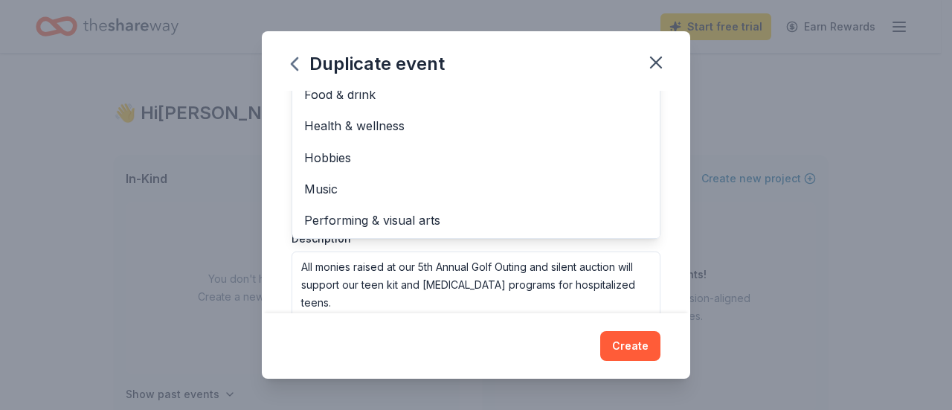
scroll to position [291, 0]
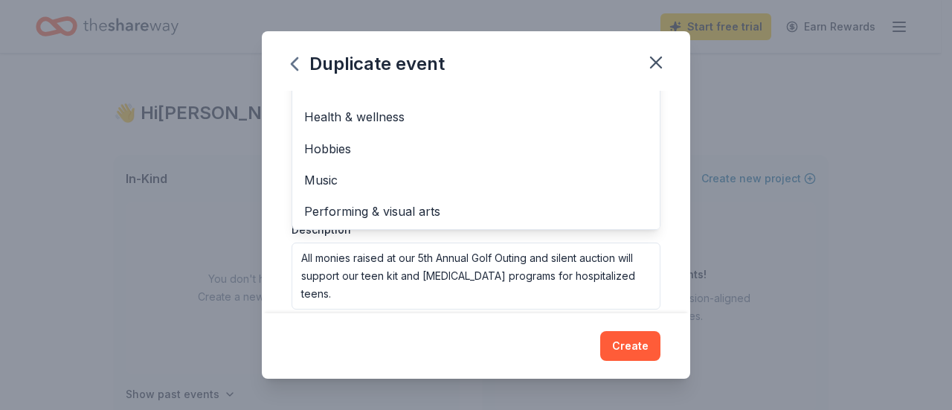
click at [714, 243] on div "Duplicate event Event name * 6th Annual ARVF Golf Outing 27 /100 Event website …" at bounding box center [476, 205] width 952 height 410
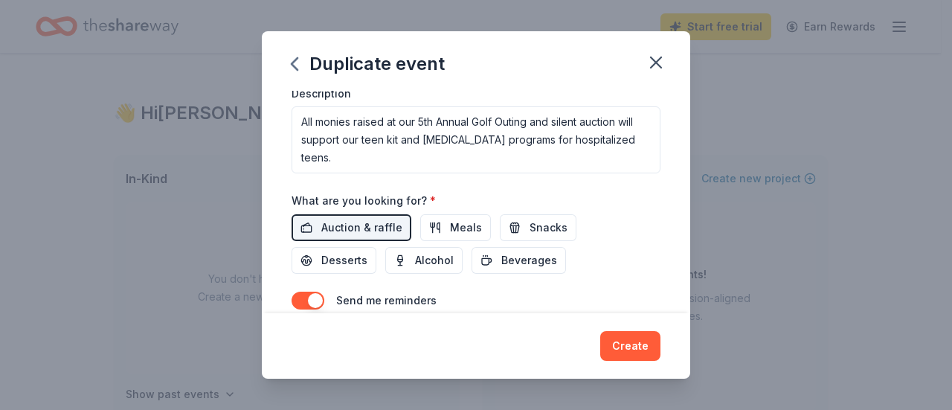
scroll to position [426, 0]
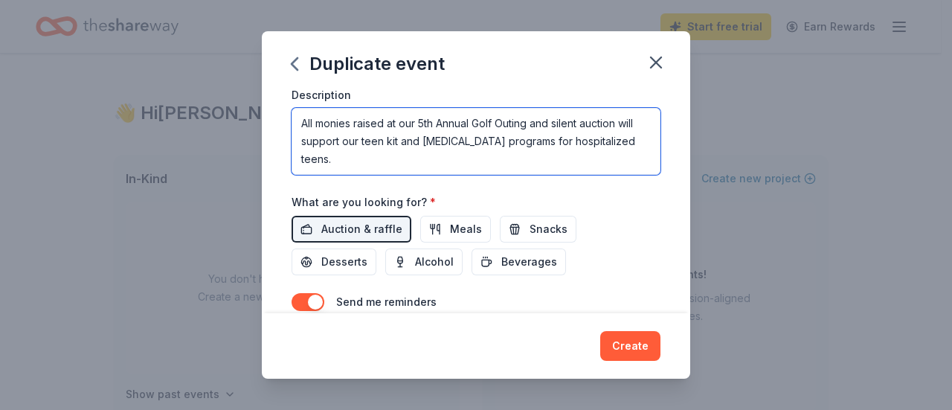
click at [429, 150] on textarea "All monies raised at our 5th Annual Golf Outing and silent auction will support…" at bounding box center [476, 141] width 369 height 67
type textarea "All monies raised at our 6th Annual Golf Outing and silent auction will support…"
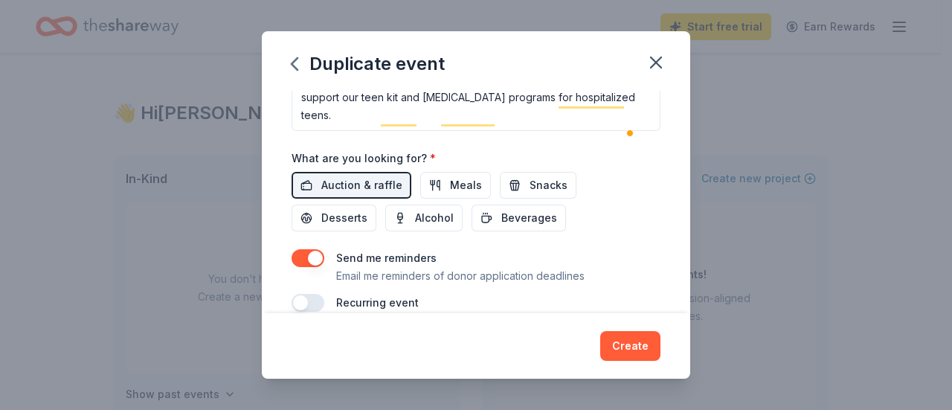
scroll to position [502, 0]
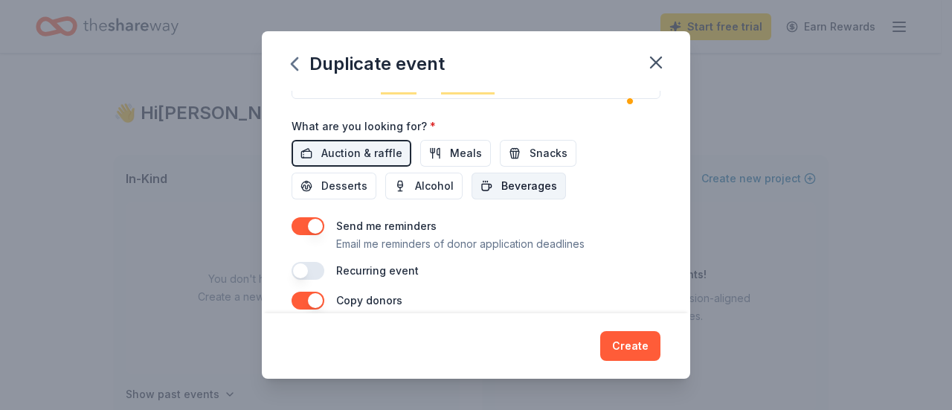
click at [518, 195] on span "Beverages" at bounding box center [530, 186] width 56 height 18
click at [535, 162] on span "Snacks" at bounding box center [549, 153] width 38 height 18
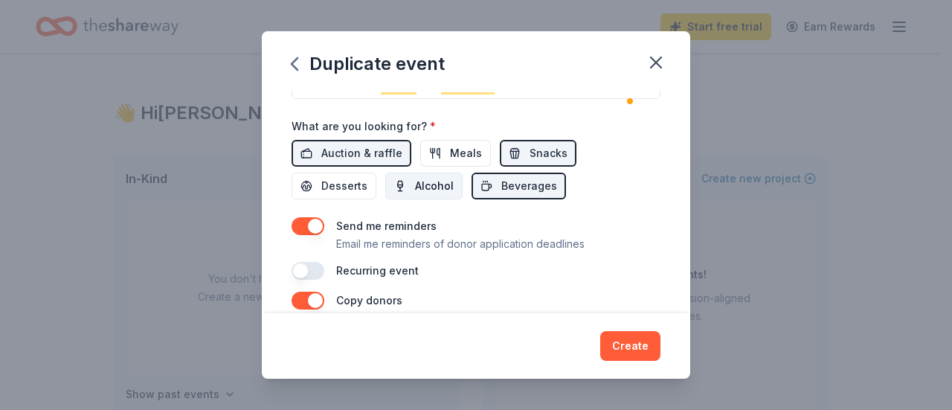
click at [438, 195] on span "Alcohol" at bounding box center [434, 186] width 39 height 18
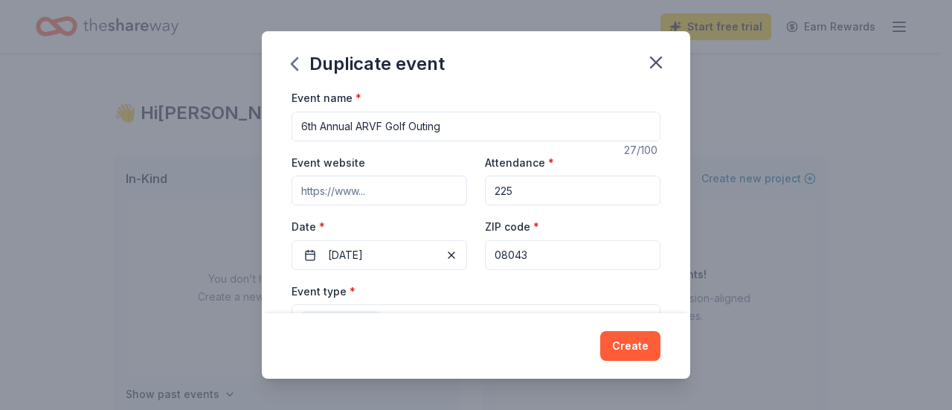
scroll to position [0, 0]
click at [414, 199] on input "Event website" at bounding box center [380, 193] width 176 height 30
click at [388, 196] on input "Event website" at bounding box center [380, 193] width 176 height 30
click at [385, 196] on input "Event website" at bounding box center [380, 193] width 176 height 30
type input "h"
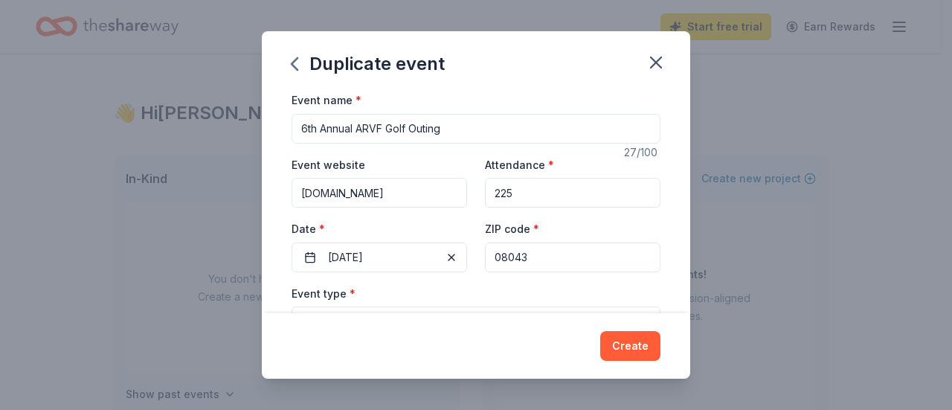
click at [345, 196] on input "www.vicoriousfoundation.org" at bounding box center [380, 193] width 176 height 30
type input "www.victoriousfoundation.org"
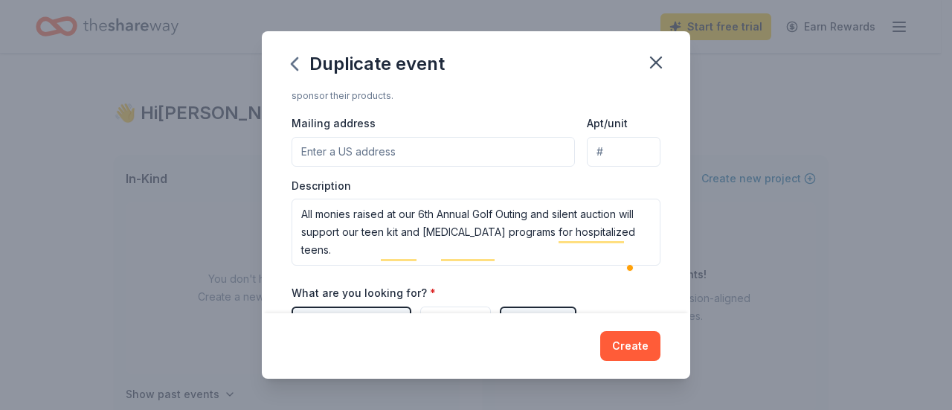
scroll to position [342, 0]
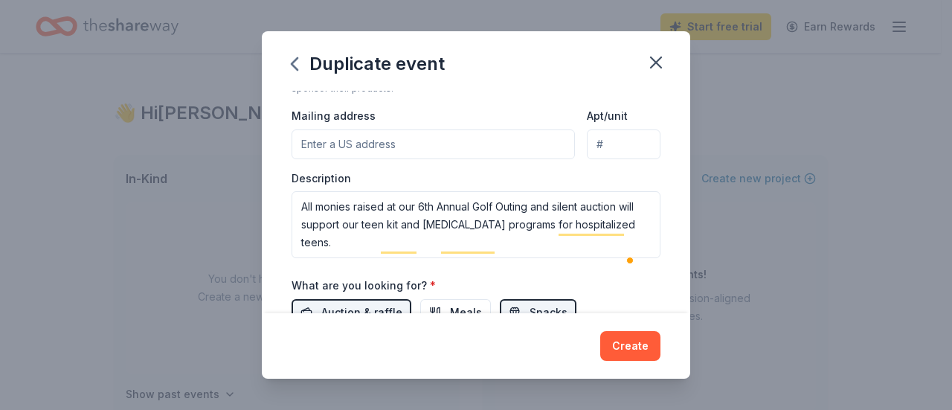
click at [515, 159] on input "Mailing address" at bounding box center [433, 144] width 283 height 30
type input "15 Wilderness Drive, Voorhees Township, NJ, 08043"
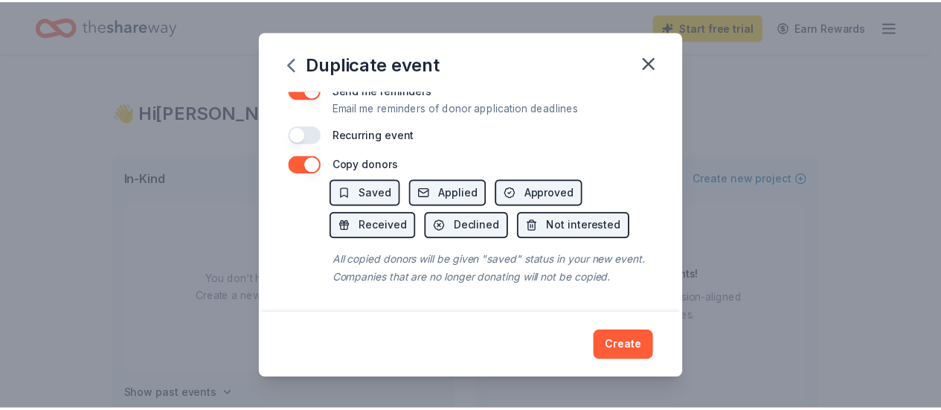
scroll to position [676, 0]
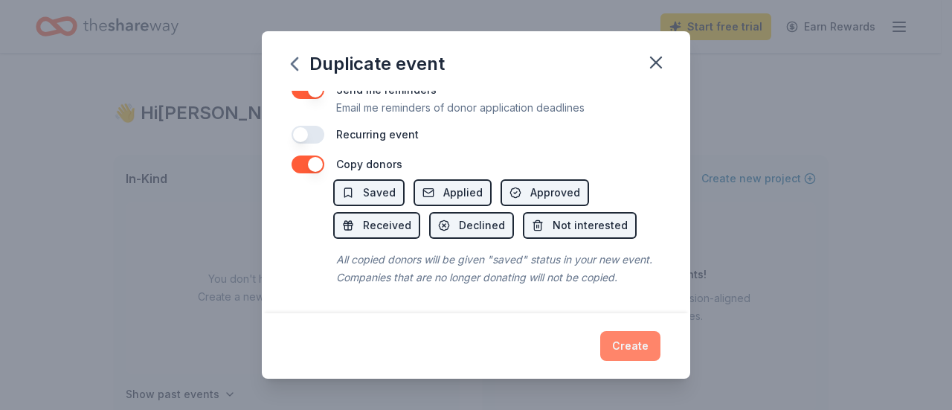
click at [632, 347] on button "Create" at bounding box center [630, 346] width 60 height 30
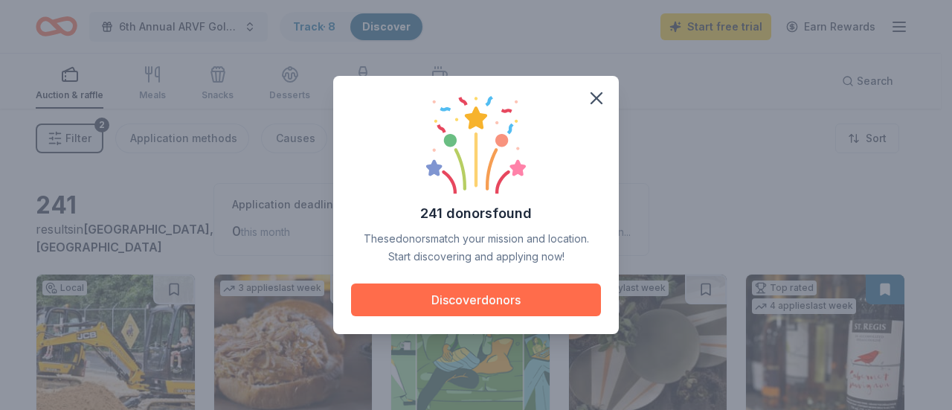
click at [458, 293] on button "Discover donors" at bounding box center [476, 299] width 250 height 33
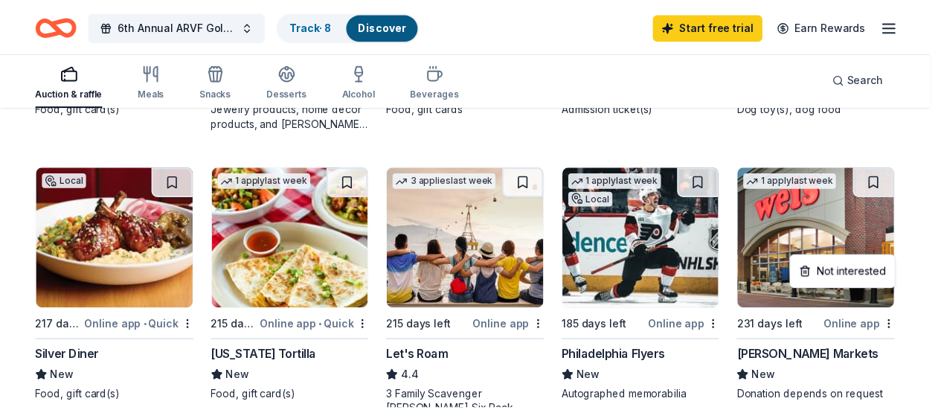
scroll to position [1046, 0]
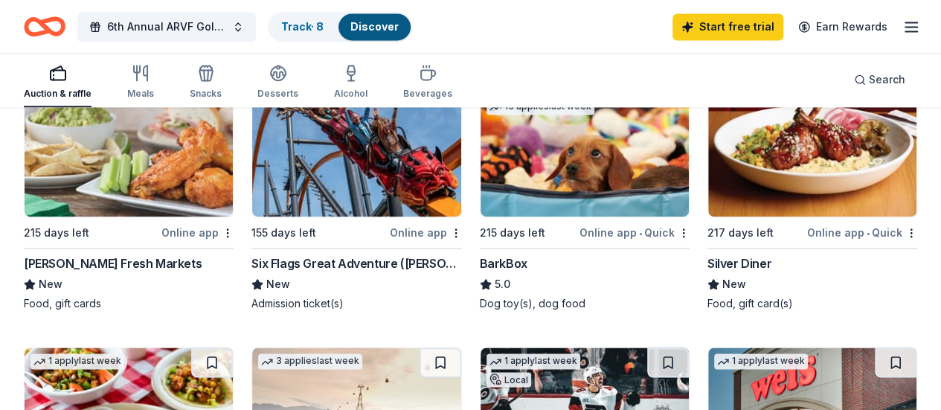
click at [708, 191] on img at bounding box center [812, 145] width 208 height 141
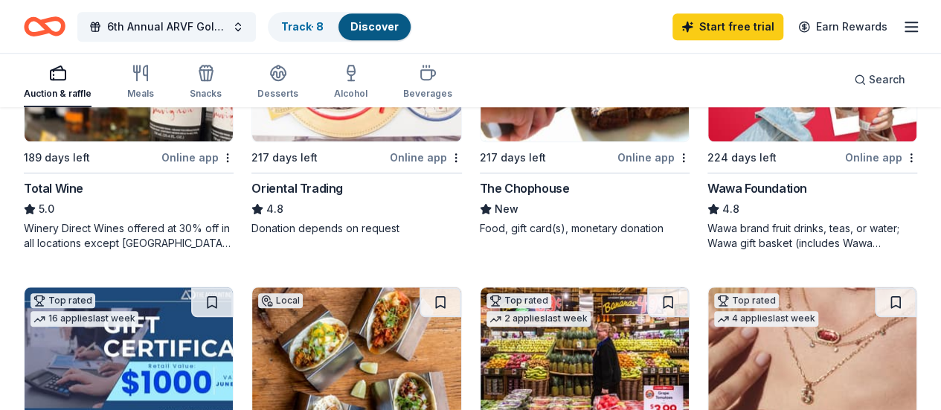
scroll to position [546, 0]
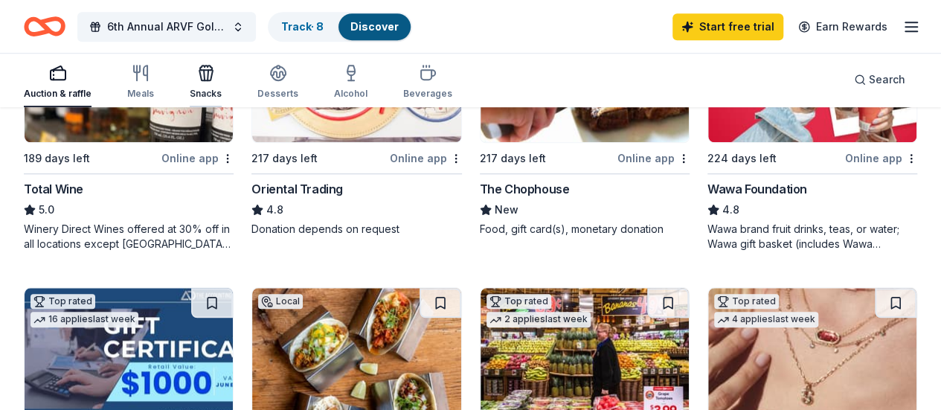
click at [220, 86] on div "Snacks" at bounding box center [206, 82] width 32 height 36
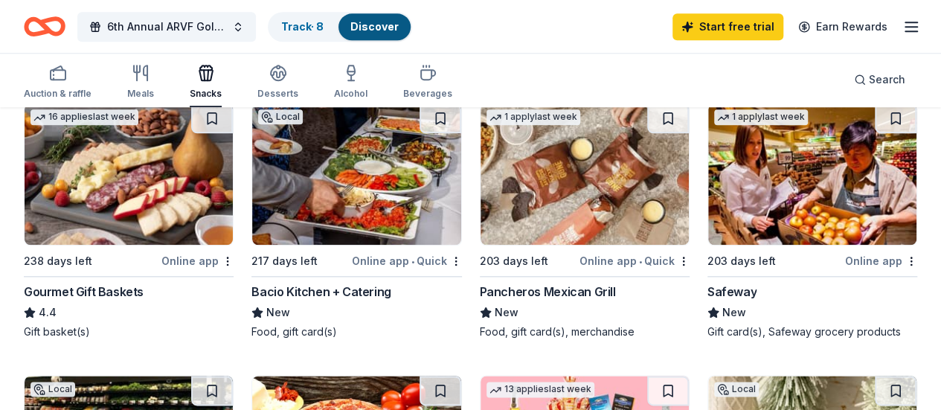
scroll to position [724, 0]
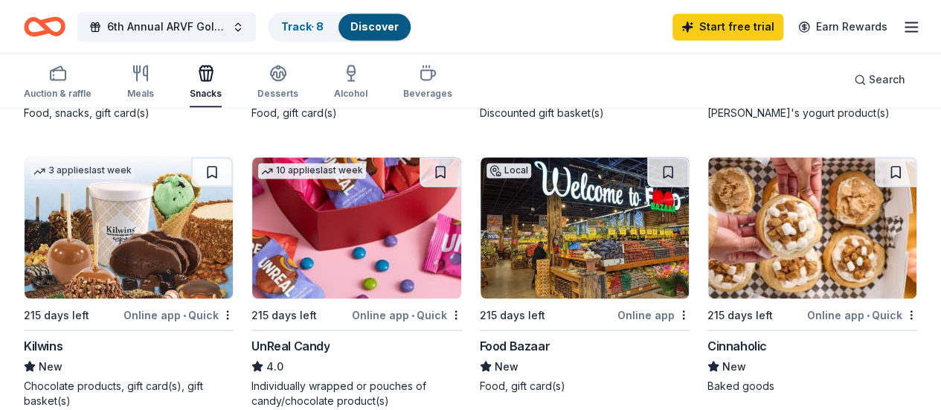
scroll to position [1176, 0]
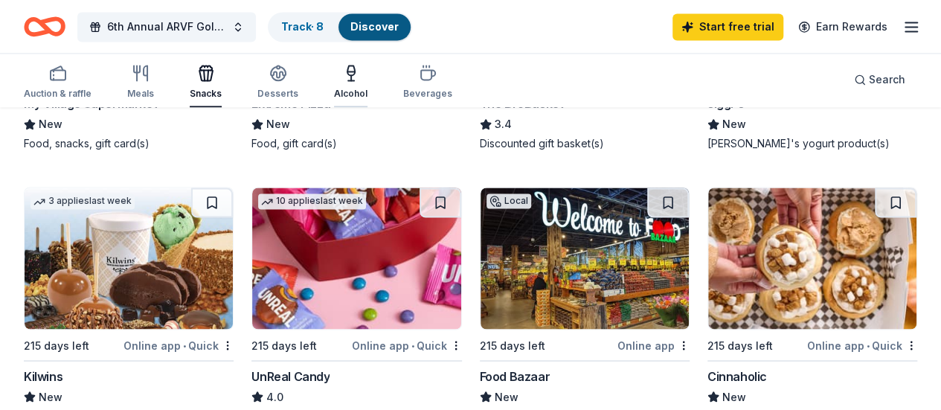
click at [363, 86] on div "Alcohol" at bounding box center [350, 82] width 33 height 36
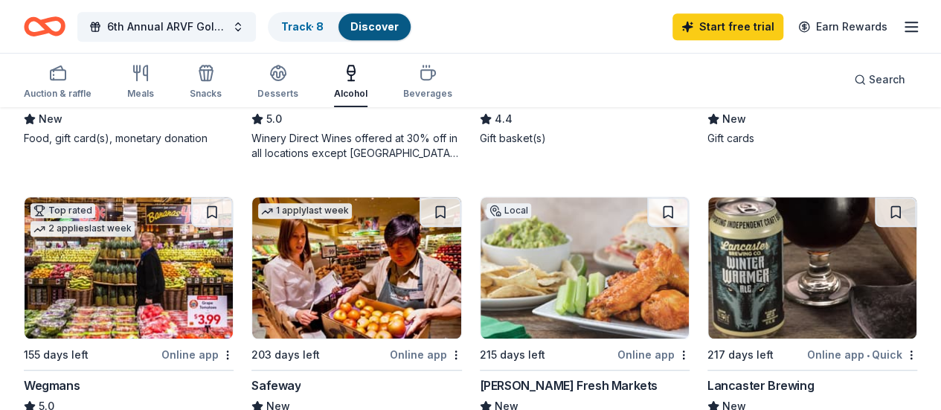
scroll to position [399, 0]
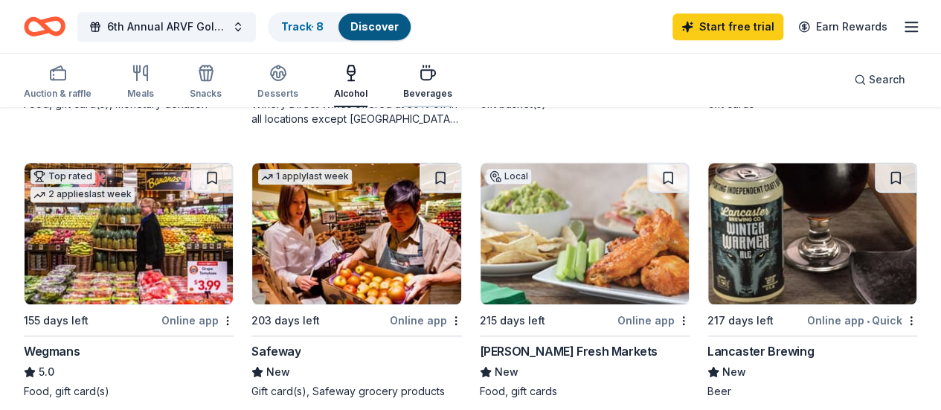
click at [442, 92] on div "Beverages" at bounding box center [427, 94] width 49 height 12
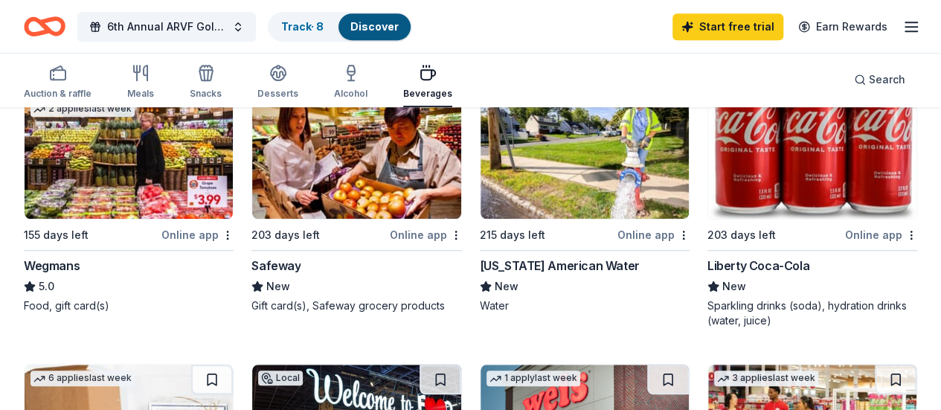
scroll to position [455, 0]
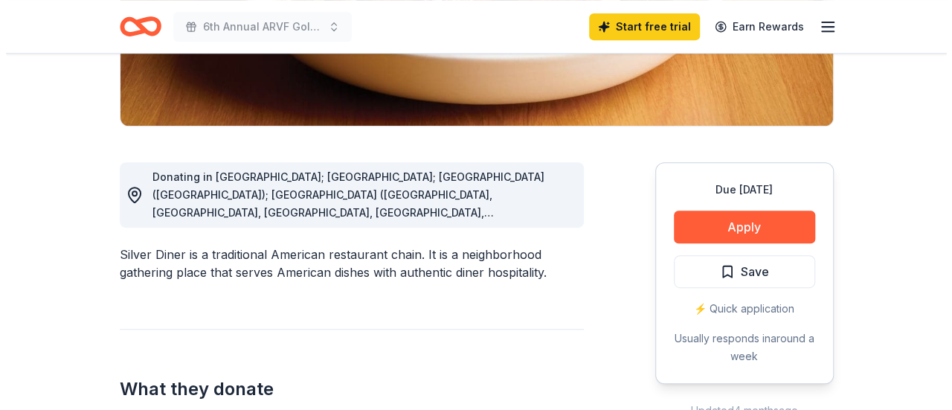
scroll to position [327, 0]
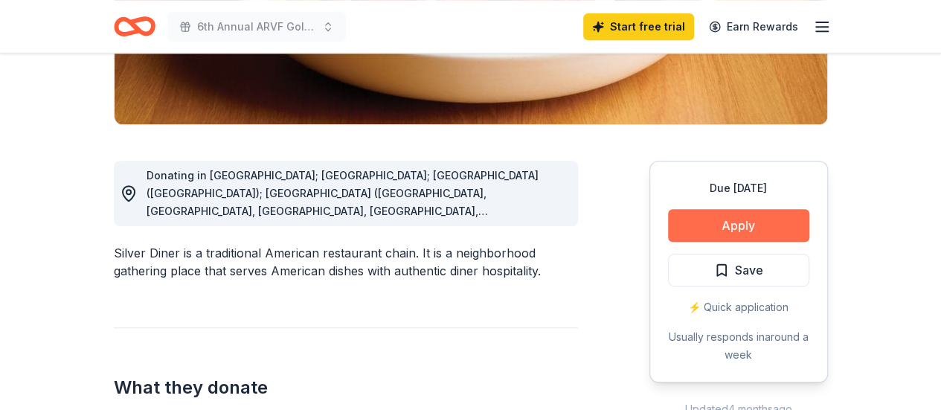
click at [702, 235] on button "Apply" at bounding box center [738, 225] width 141 height 33
click at [699, 237] on button "Apply" at bounding box center [738, 225] width 141 height 33
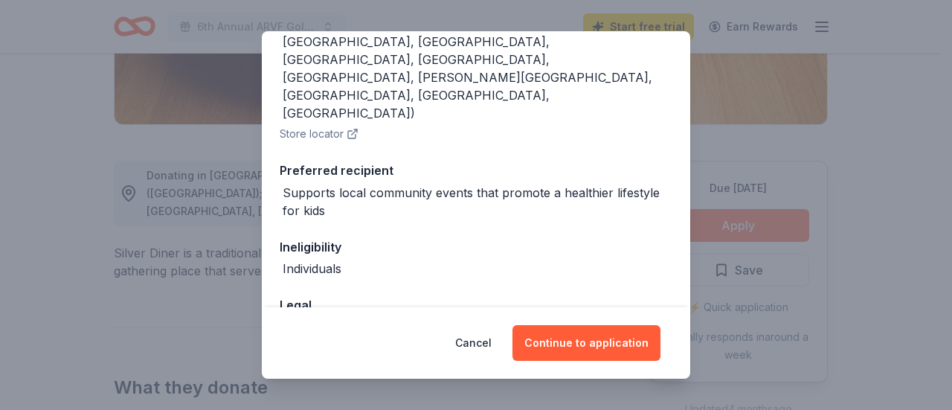
scroll to position [271, 0]
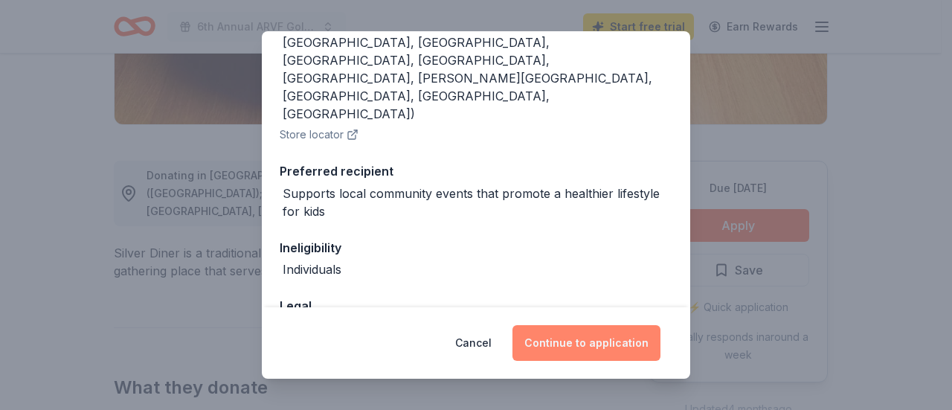
click at [554, 347] on button "Continue to application" at bounding box center [587, 343] width 148 height 36
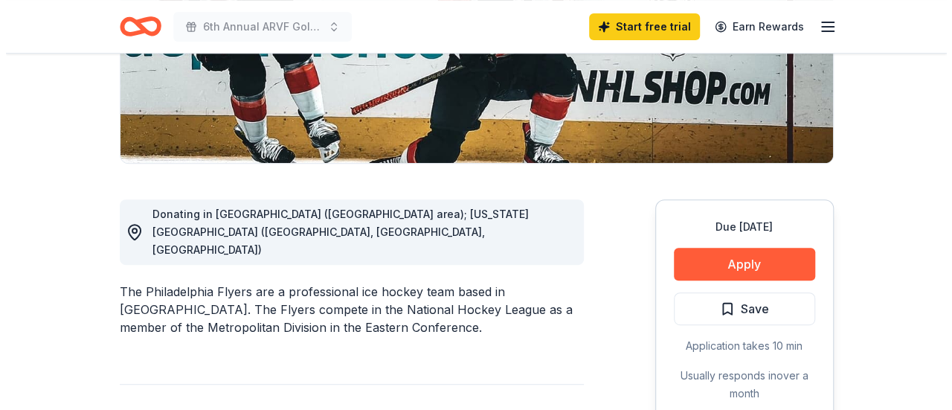
scroll to position [291, 0]
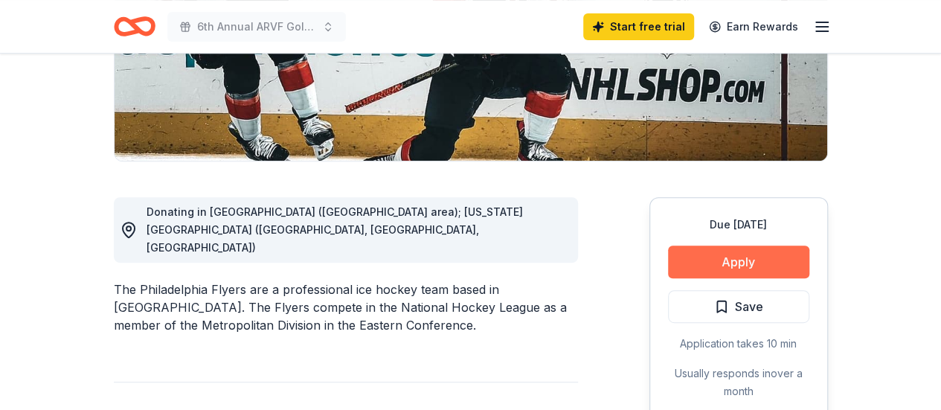
click at [703, 263] on button "Apply" at bounding box center [738, 262] width 141 height 33
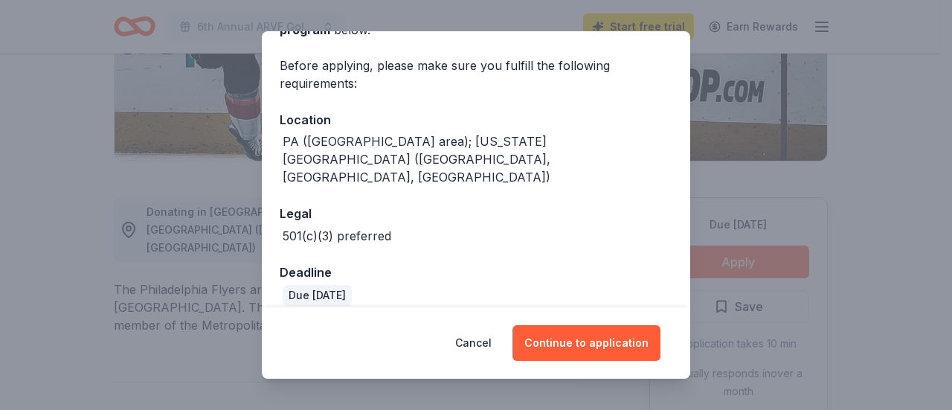
scroll to position [138, 0]
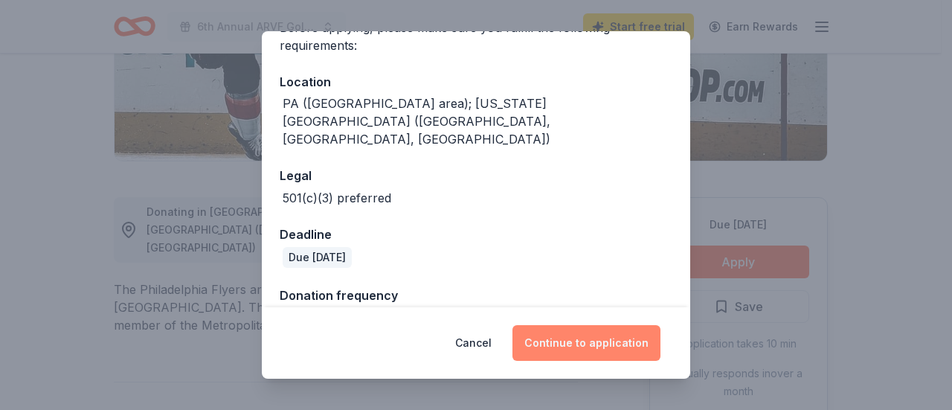
click at [595, 351] on button "Continue to application" at bounding box center [587, 343] width 148 height 36
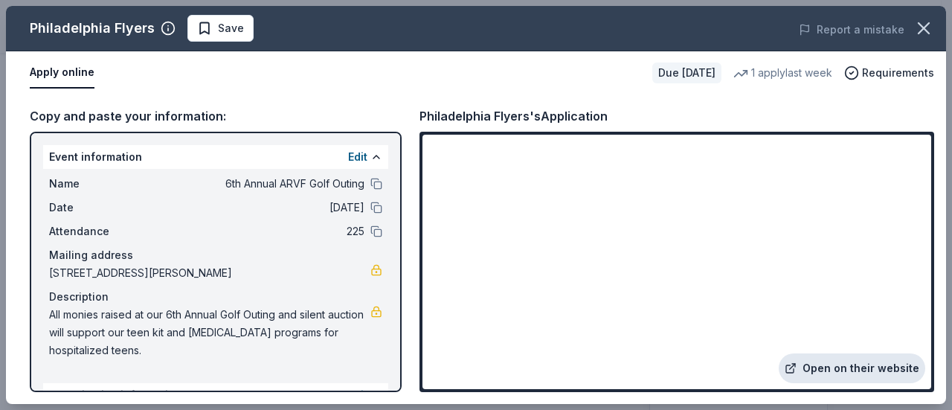
click at [842, 356] on link "Open on their website" at bounding box center [852, 368] width 147 height 30
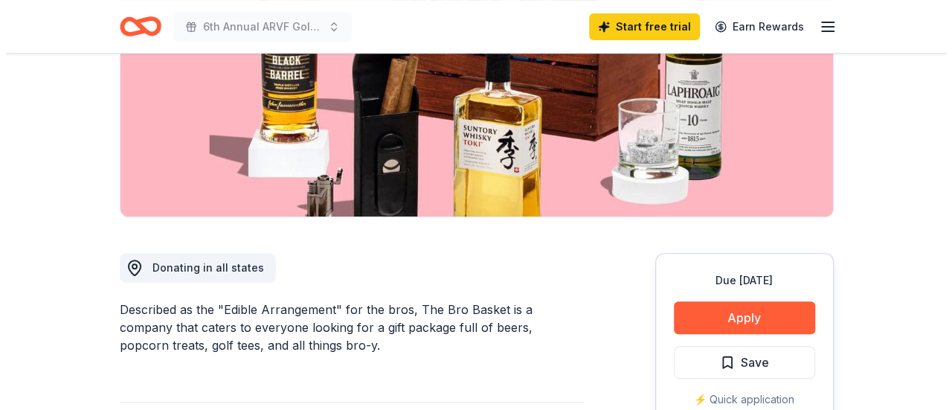
scroll to position [237, 0]
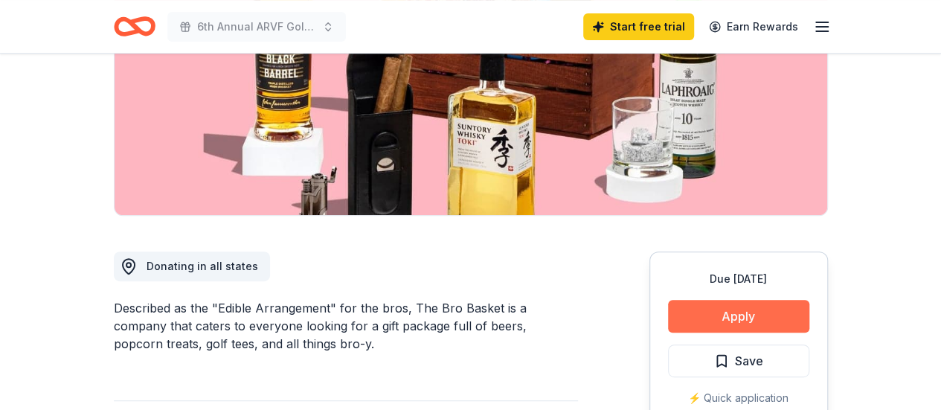
click at [756, 317] on button "Apply" at bounding box center [738, 316] width 141 height 33
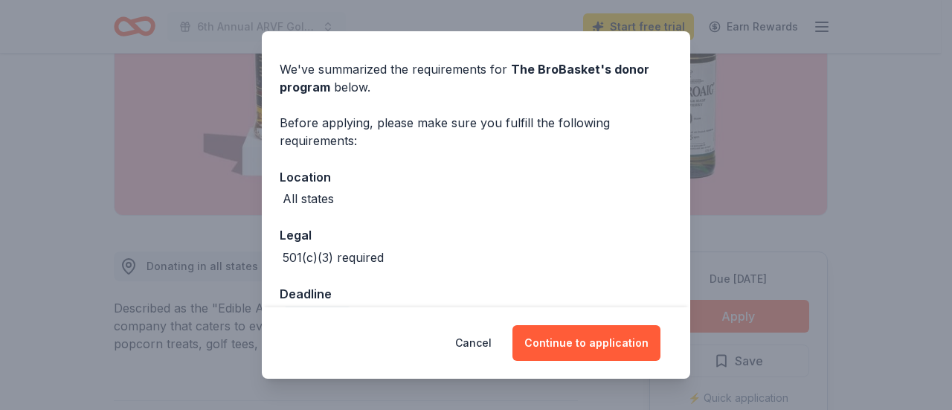
scroll to position [80, 0]
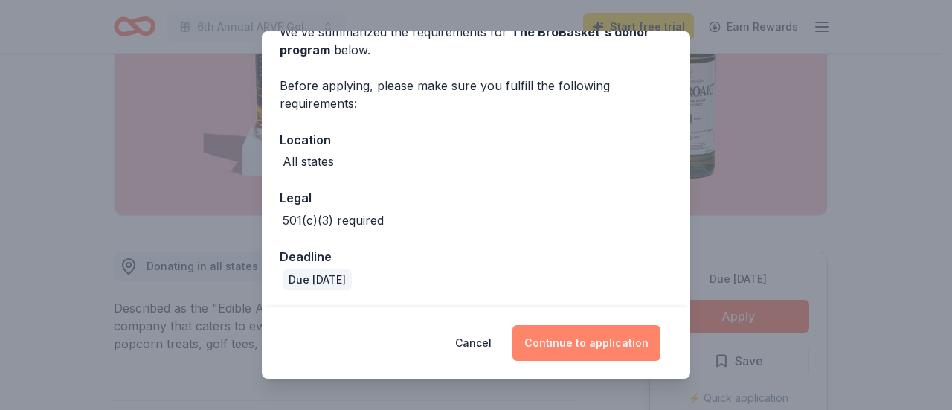
click at [610, 351] on button "Continue to application" at bounding box center [587, 343] width 148 height 36
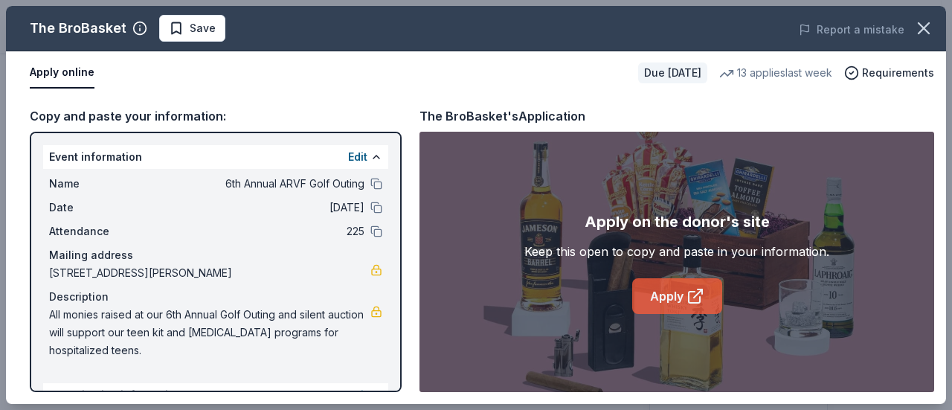
click at [685, 301] on link "Apply" at bounding box center [677, 296] width 90 height 36
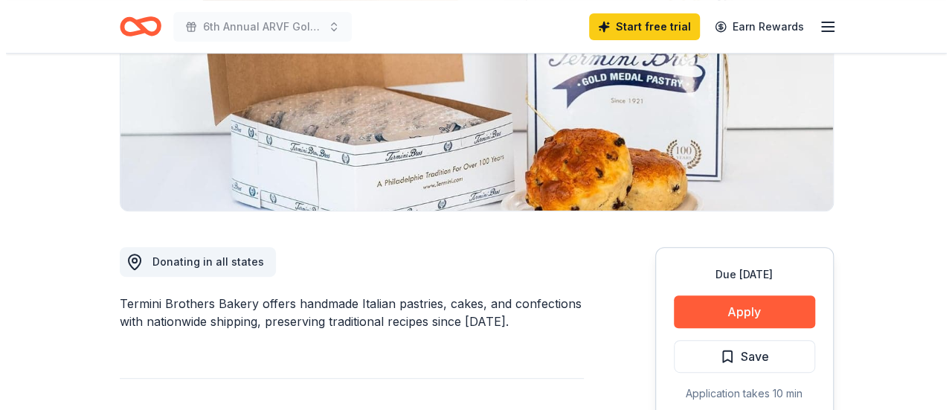
scroll to position [250, 0]
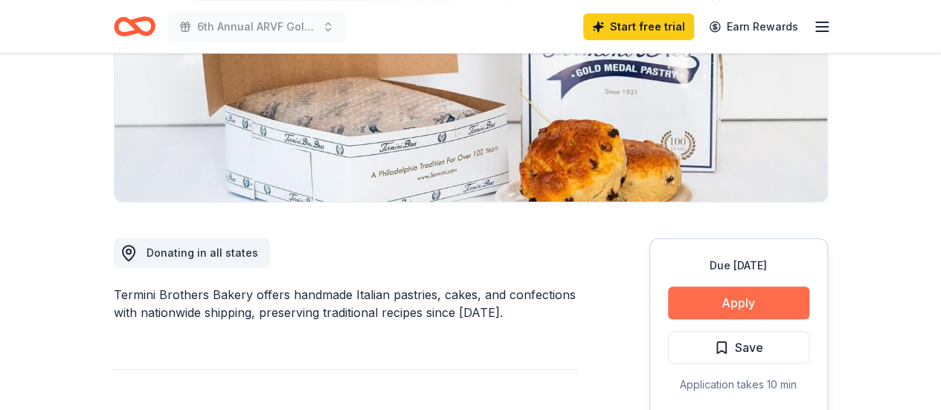
click at [708, 310] on button "Apply" at bounding box center [738, 302] width 141 height 33
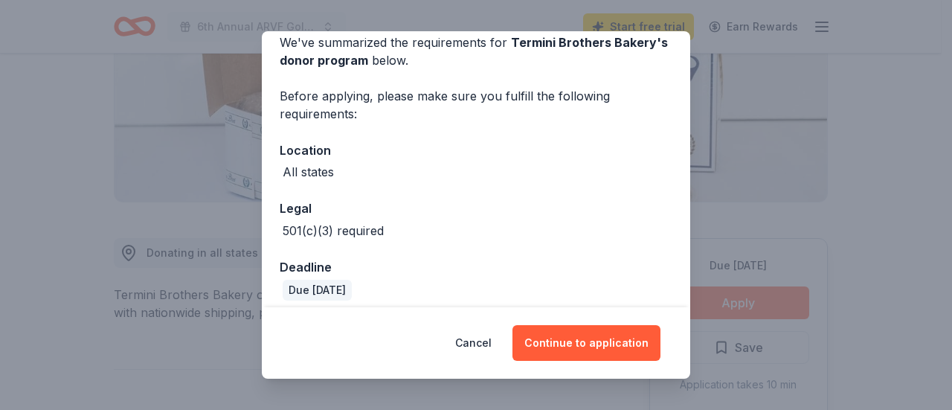
scroll to position [80, 0]
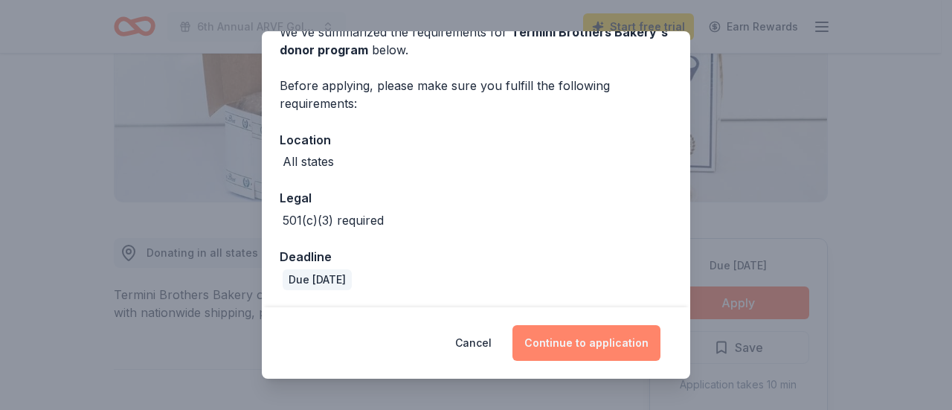
click at [591, 343] on button "Continue to application" at bounding box center [587, 343] width 148 height 36
